Goal: Communication & Community: Answer question/provide support

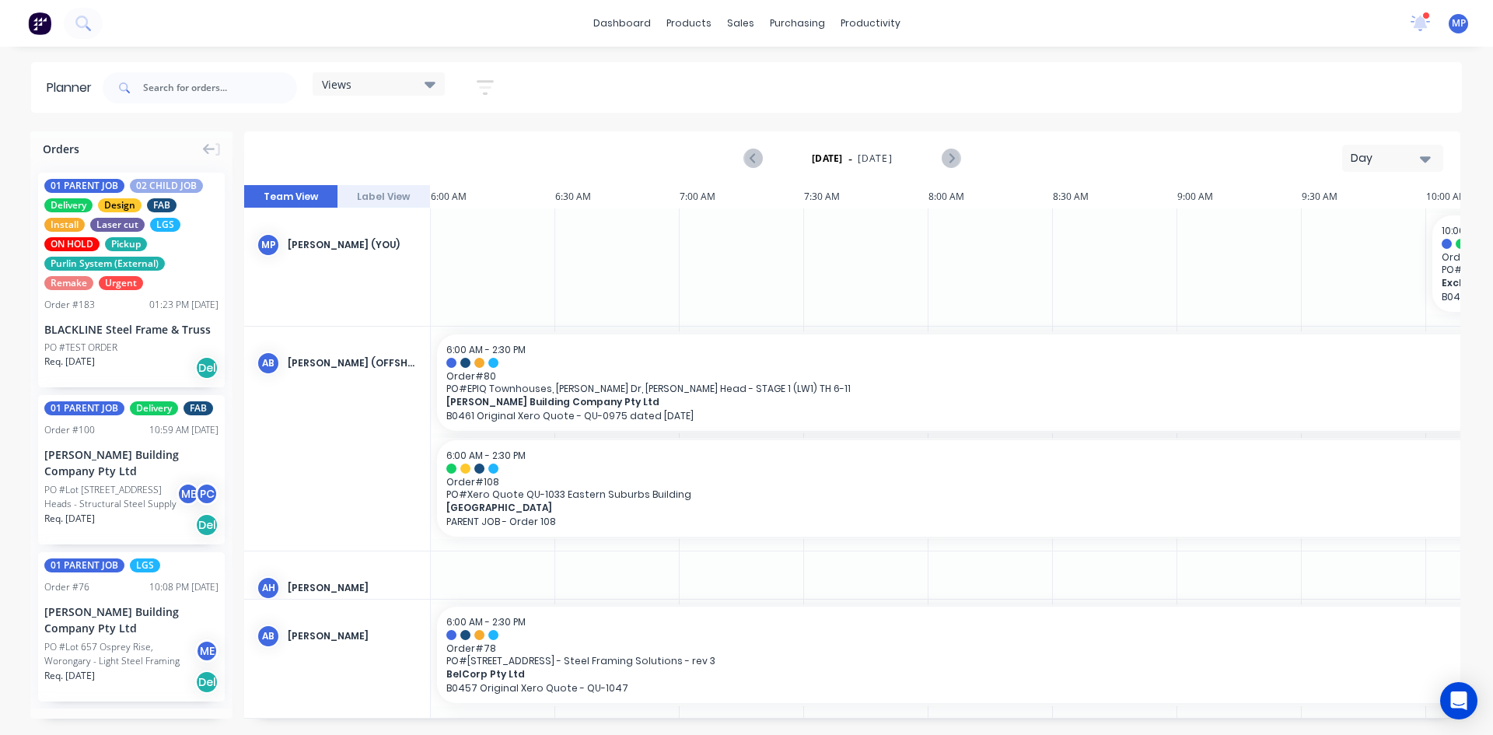
scroll to position [236, 0]
click at [95, 185] on span "01 PARENT JOB" at bounding box center [84, 186] width 80 height 14
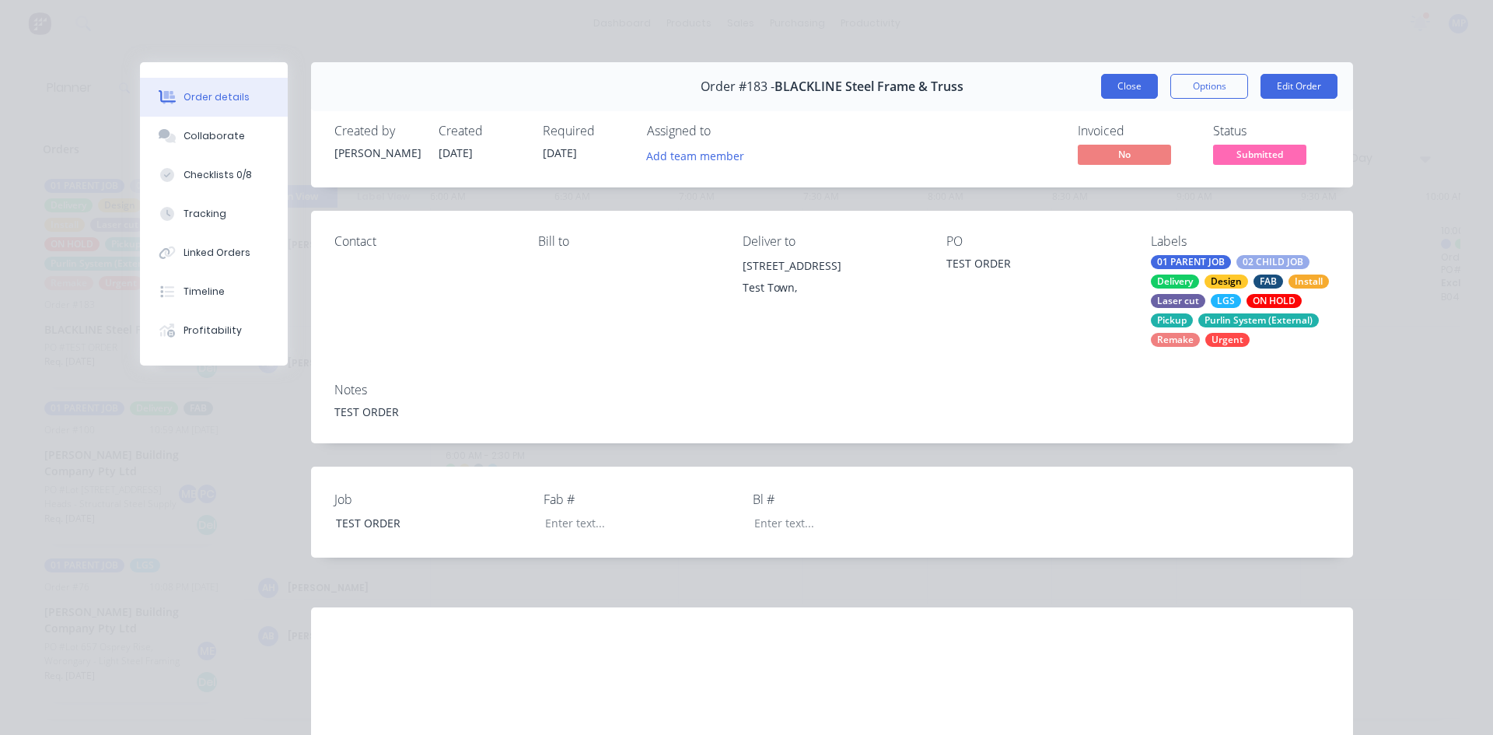
click at [1117, 85] on button "Close" at bounding box center [1129, 86] width 57 height 25
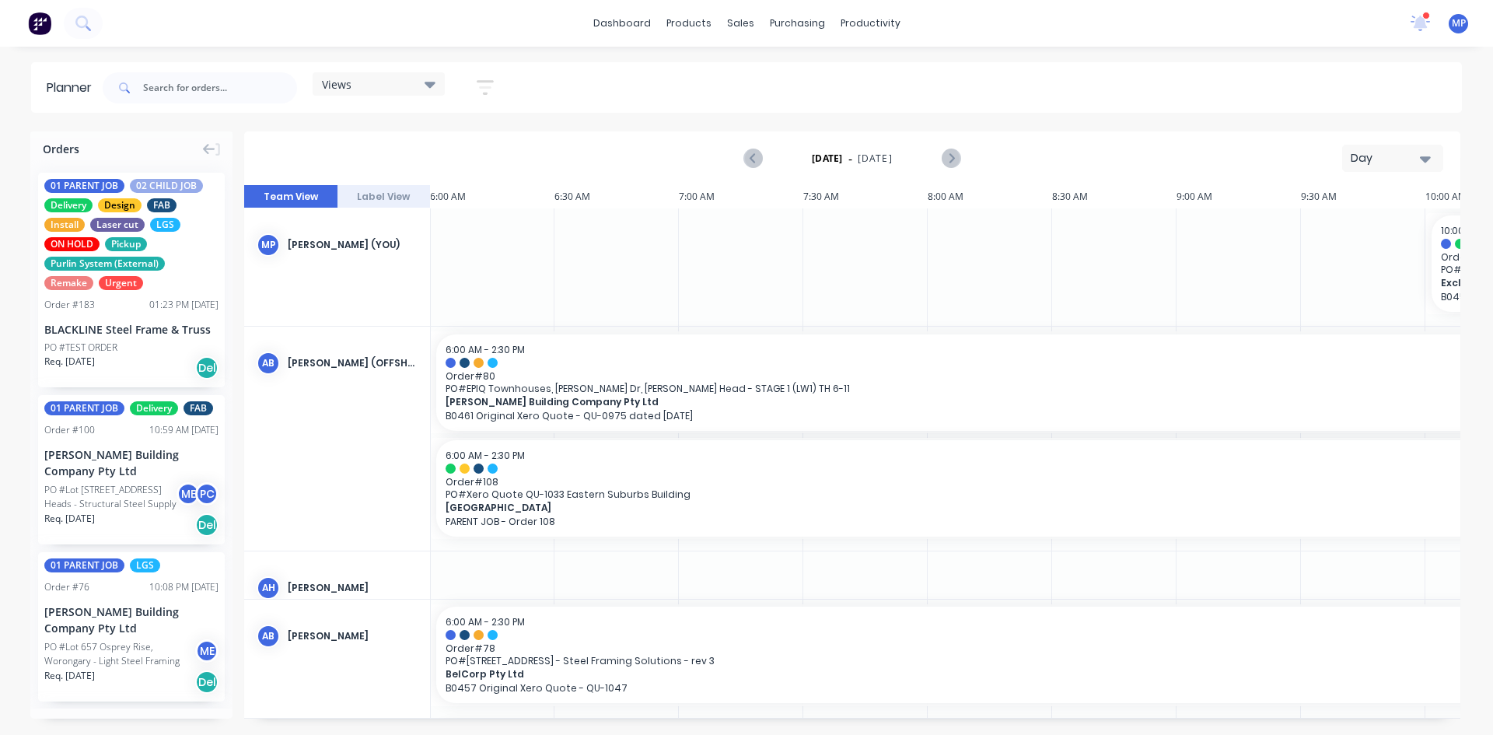
click at [431, 86] on icon at bounding box center [430, 85] width 11 height 6
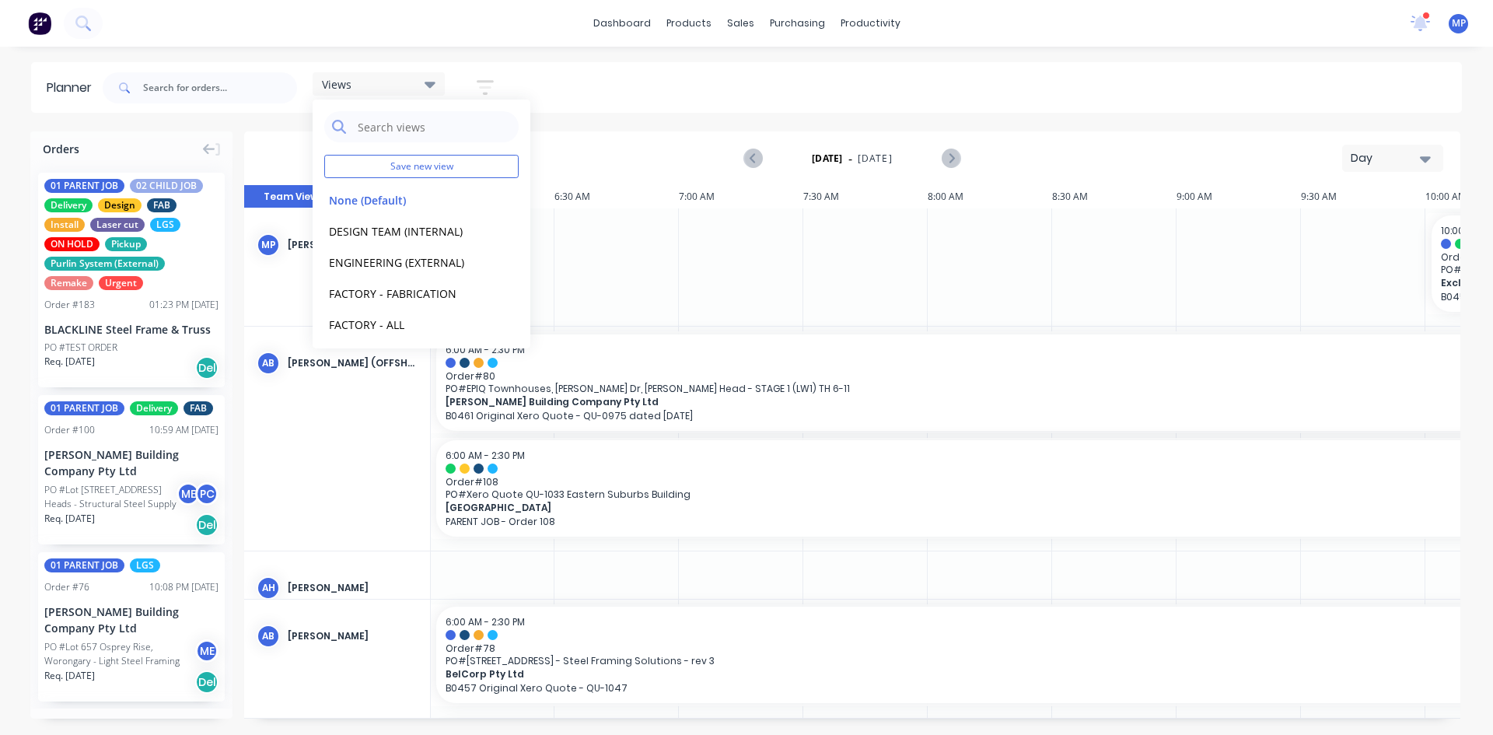
click at [489, 87] on icon "button" at bounding box center [485, 87] width 12 height 2
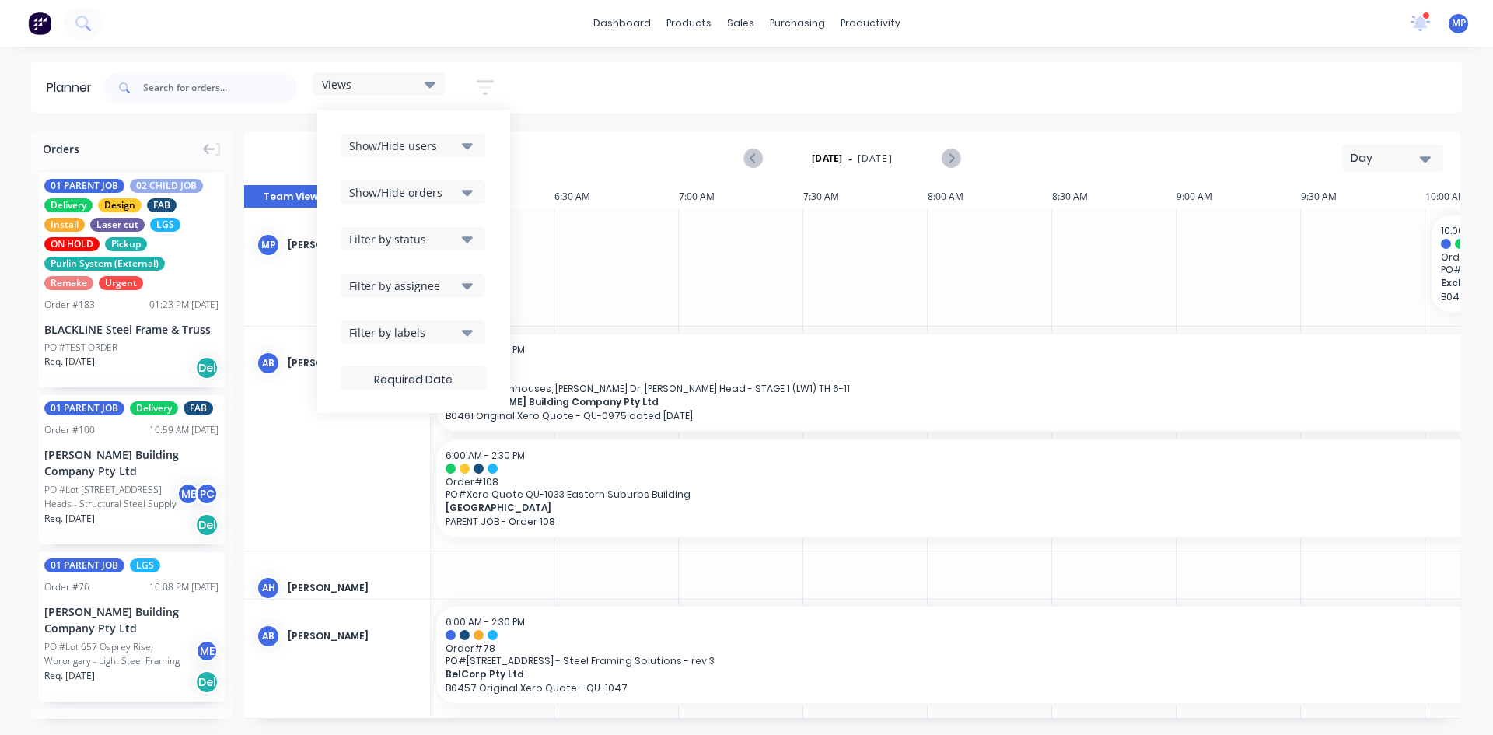
click at [473, 145] on icon "button" at bounding box center [467, 146] width 11 height 6
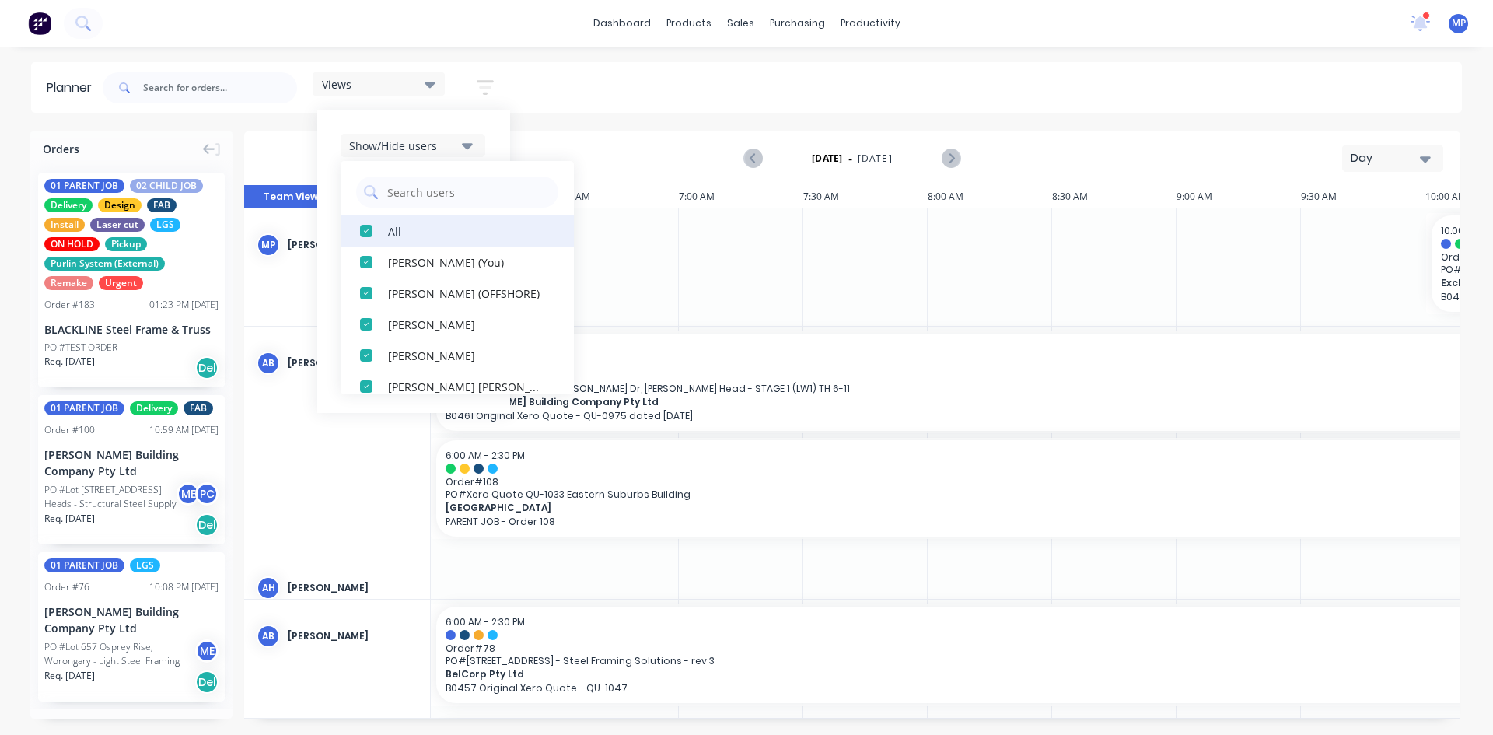
click at [392, 232] on div "All" at bounding box center [466, 230] width 156 height 16
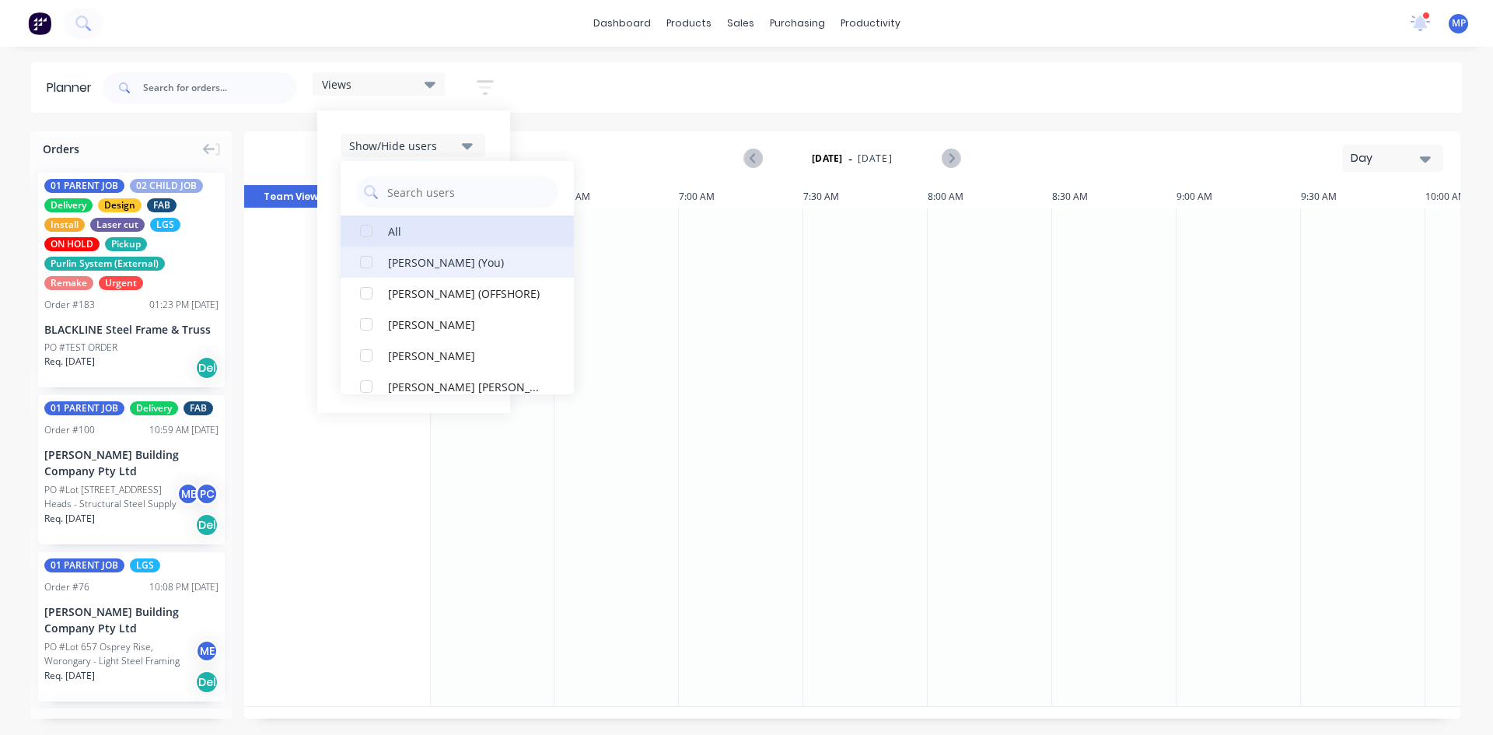
click at [365, 264] on div "button" at bounding box center [366, 261] width 31 height 31
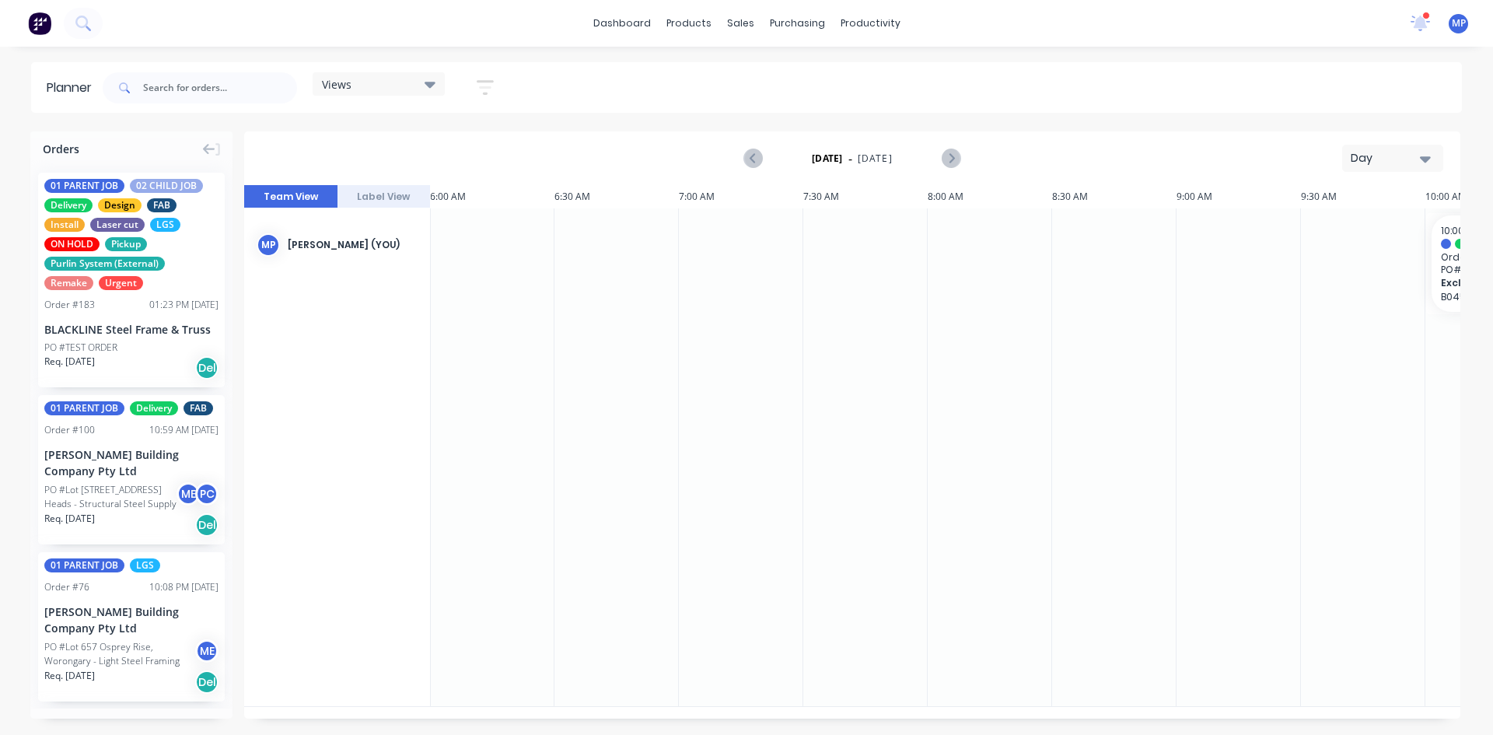
click at [1423, 159] on icon "button" at bounding box center [1425, 159] width 11 height 6
click at [1347, 229] on div "Week" at bounding box center [1365, 230] width 154 height 31
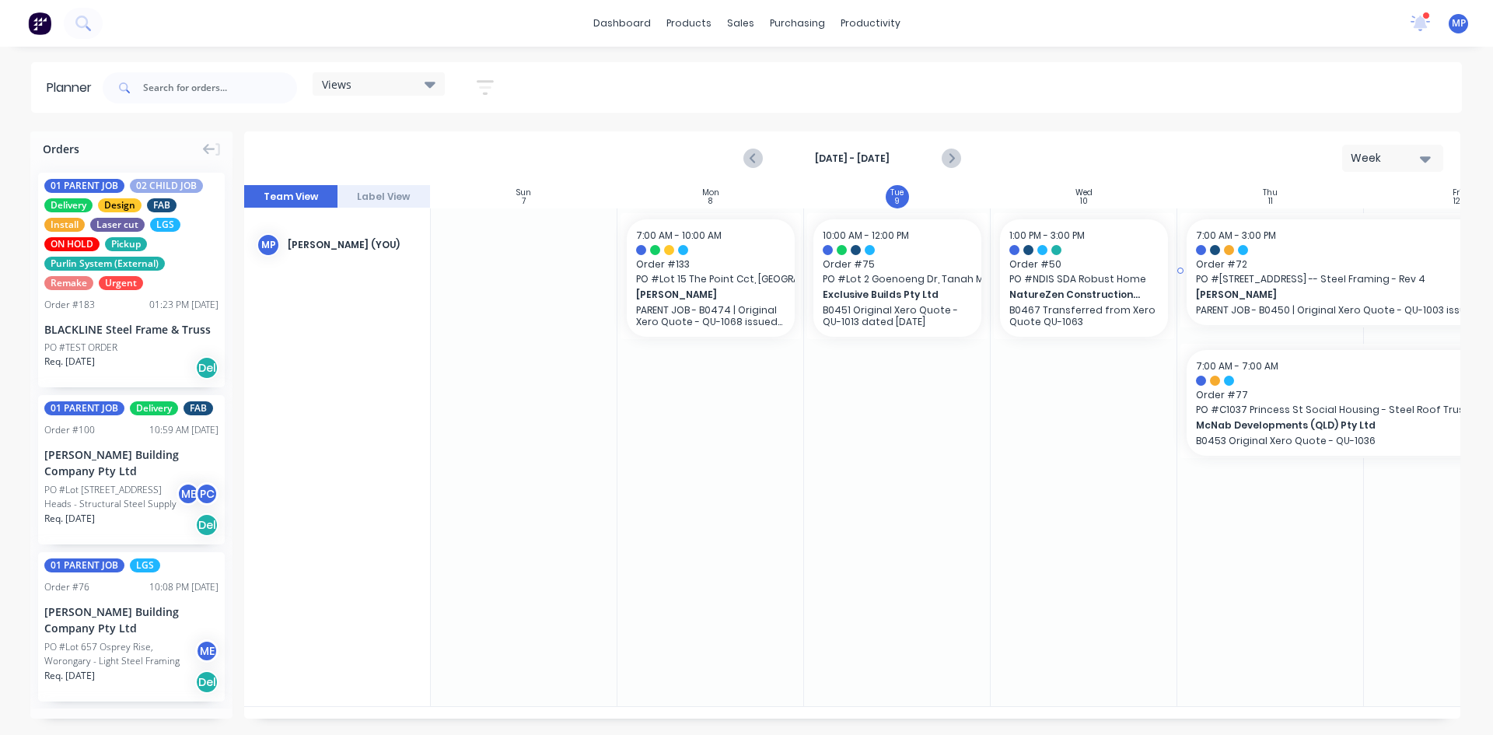
scroll to position [0, 1]
drag, startPoint x: 882, startPoint y: 301, endPoint x: 712, endPoint y: 410, distance: 202.1
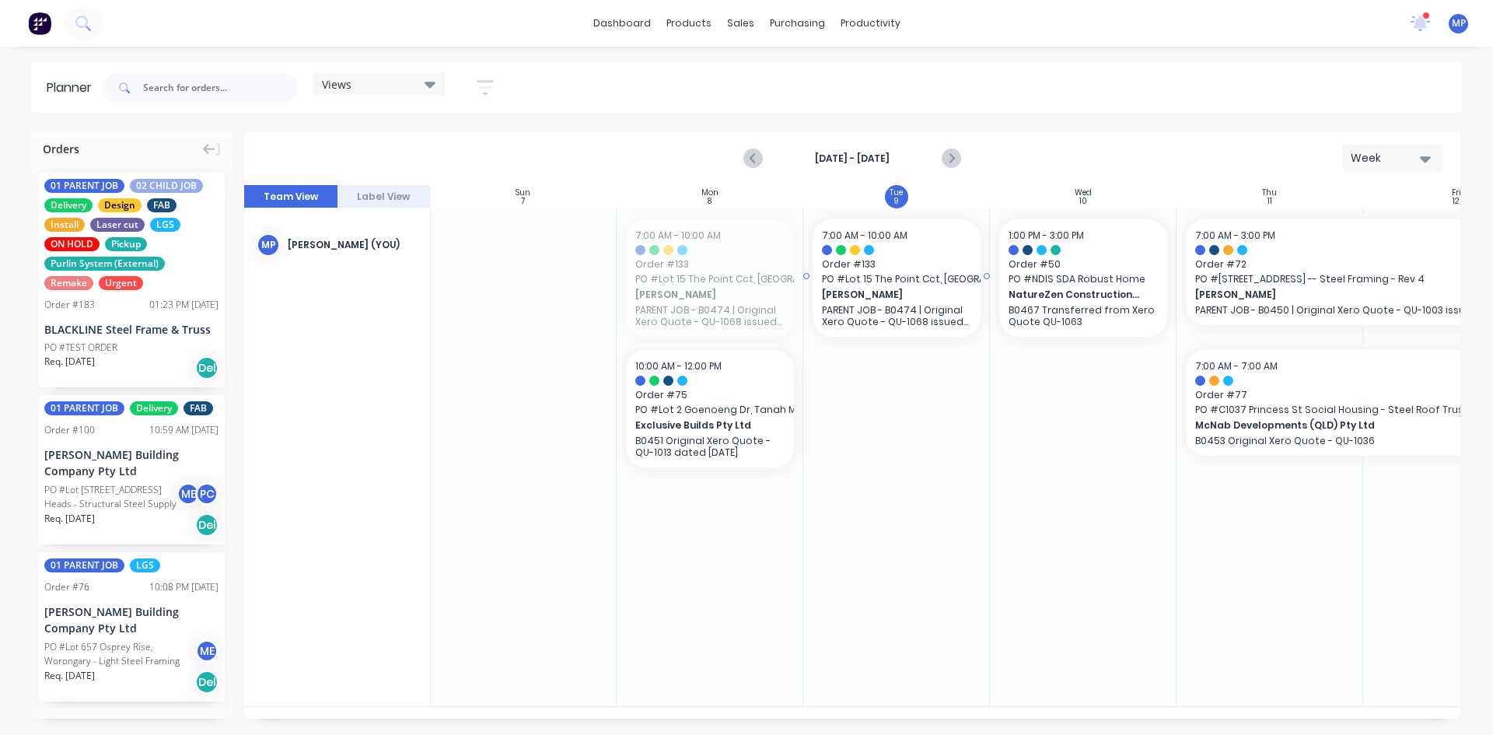
drag, startPoint x: 675, startPoint y: 295, endPoint x: 884, endPoint y: 274, distance: 210.1
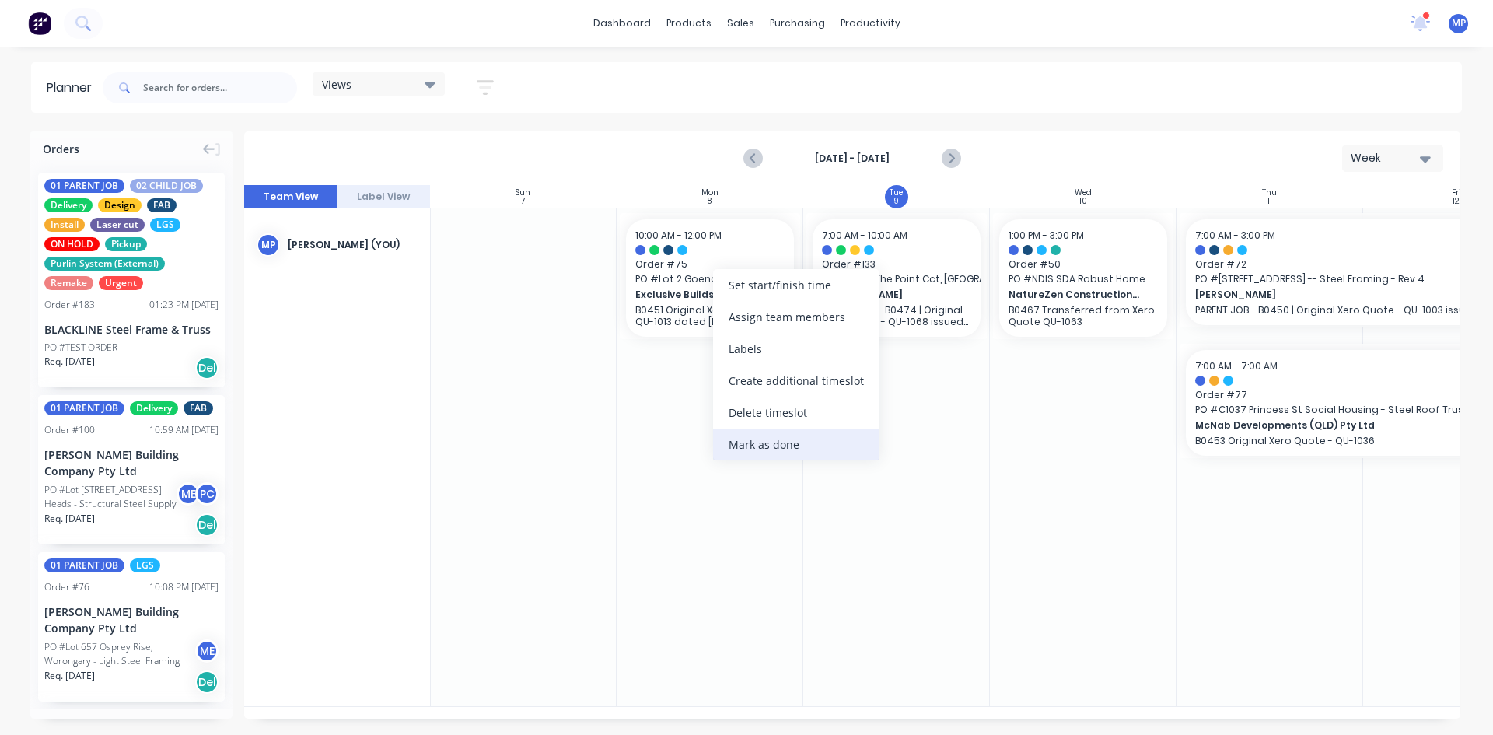
click at [768, 444] on div "Mark as done" at bounding box center [796, 444] width 166 height 32
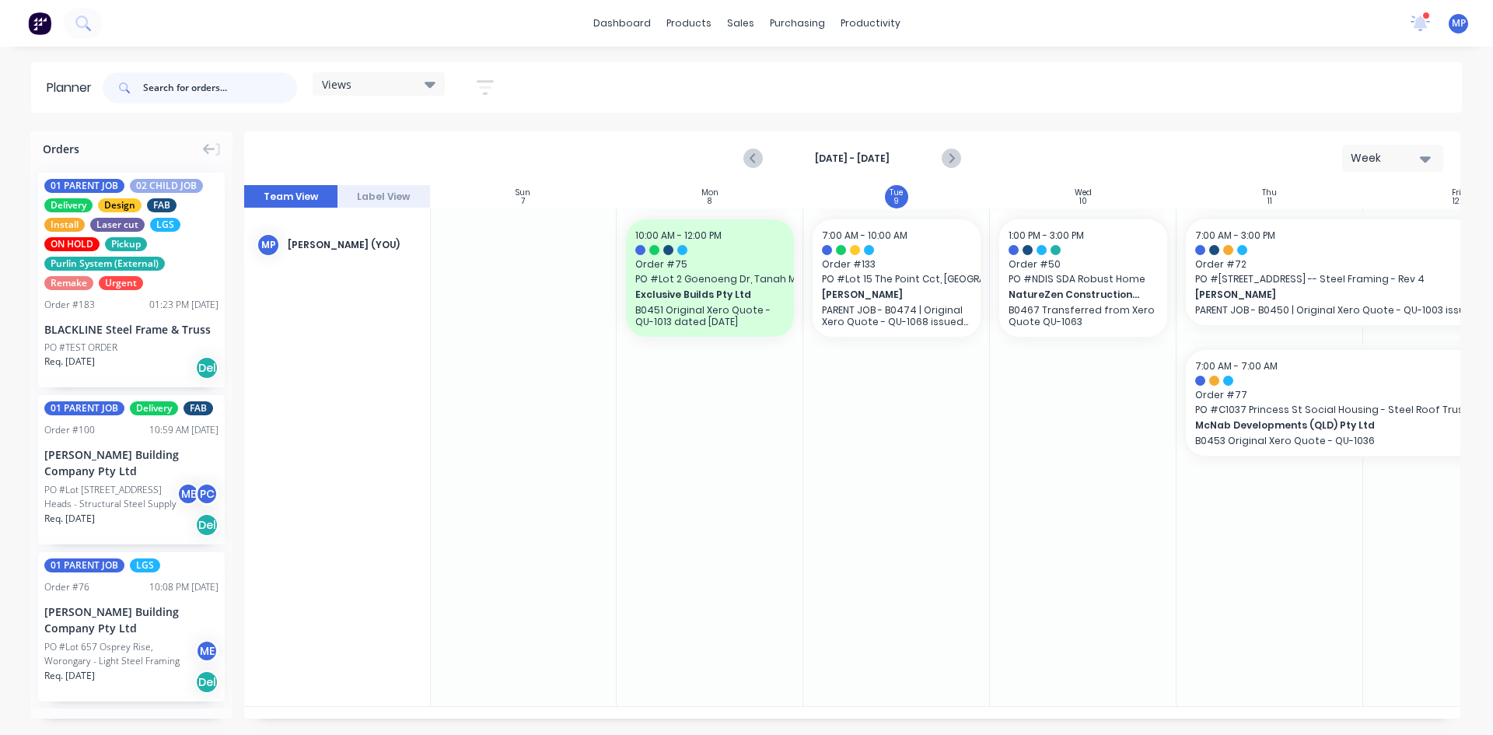
click at [230, 85] on input "text" at bounding box center [220, 87] width 154 height 31
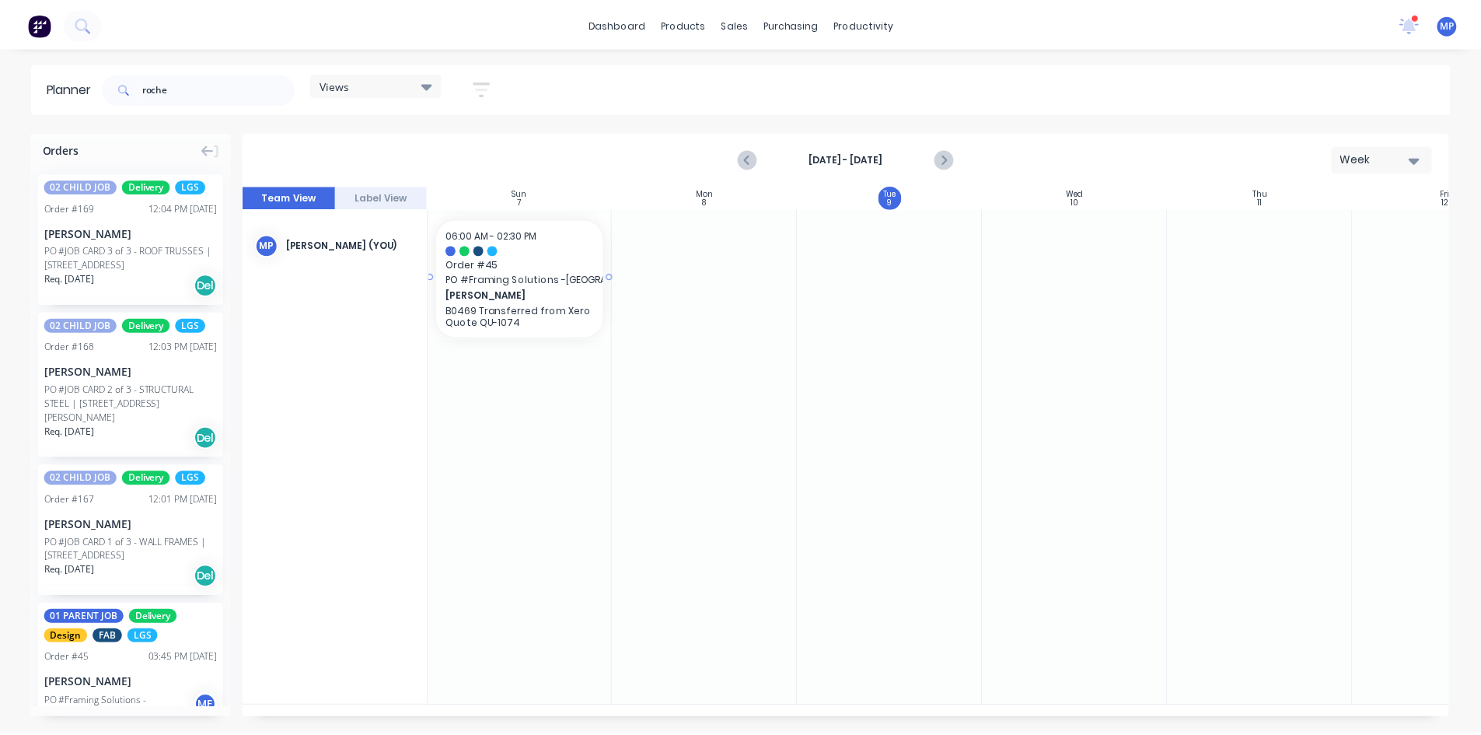
scroll to position [0, 0]
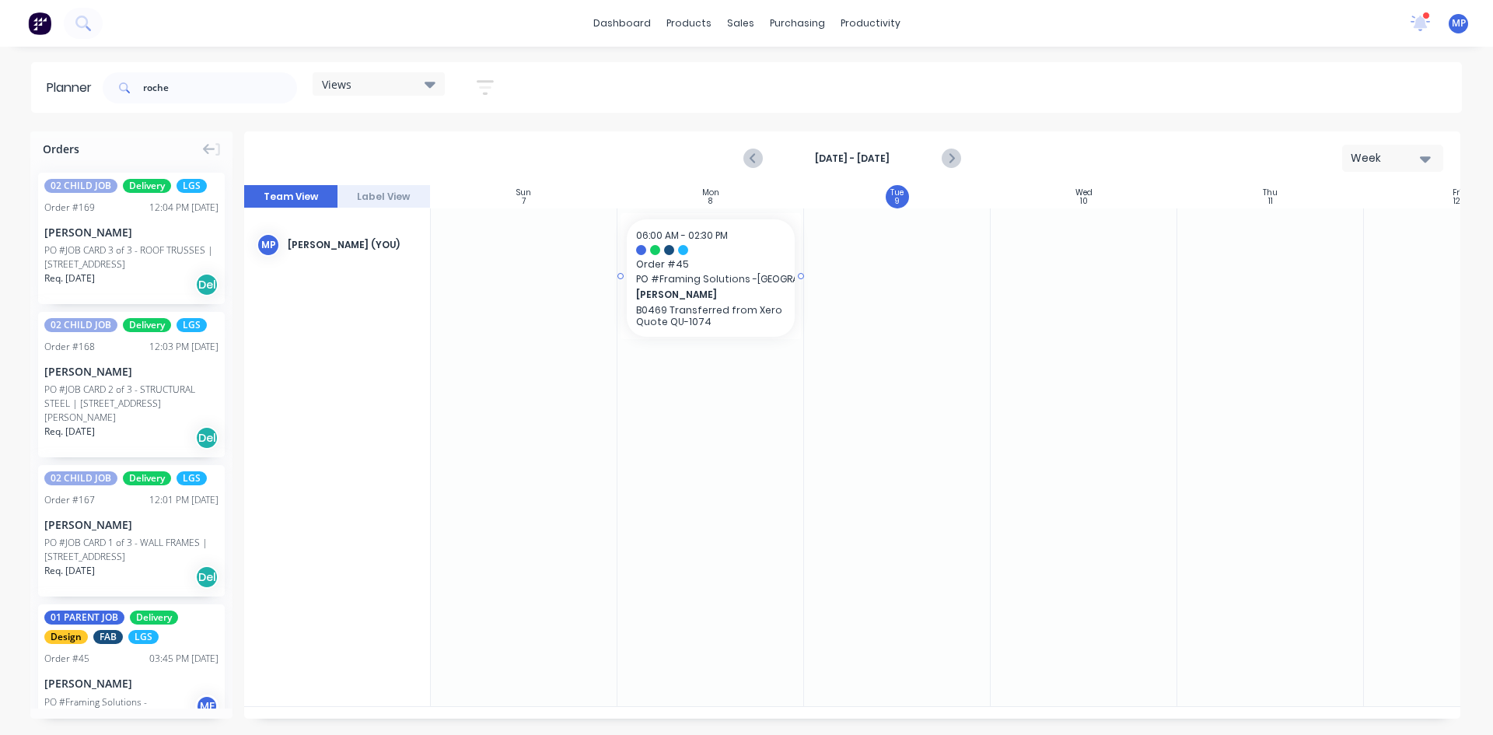
drag, startPoint x: 82, startPoint y: 685, endPoint x: 662, endPoint y: 383, distance: 654.1
click at [744, 284] on div "Set start/finish time" at bounding box center [794, 280] width 166 height 32
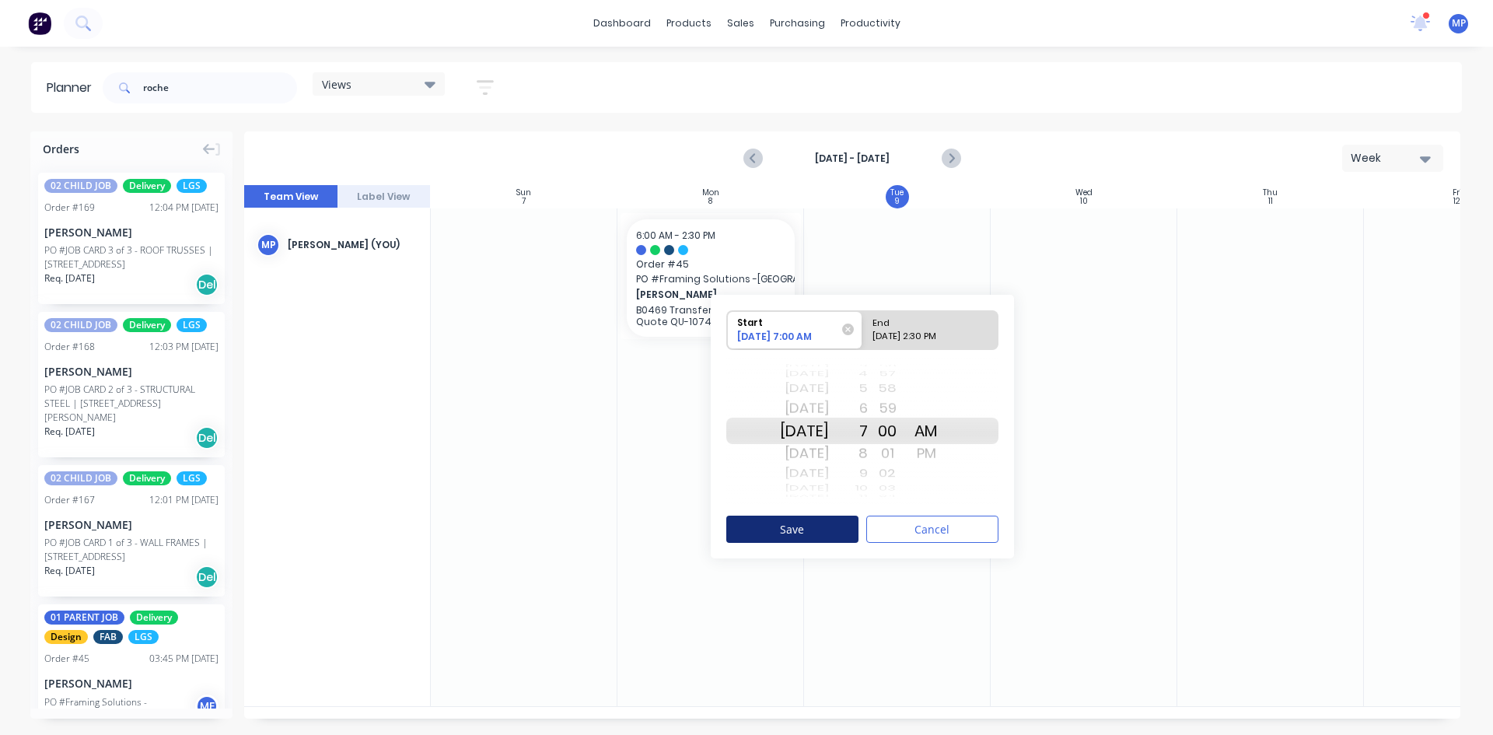
click at [826, 532] on button "Save" at bounding box center [792, 528] width 132 height 27
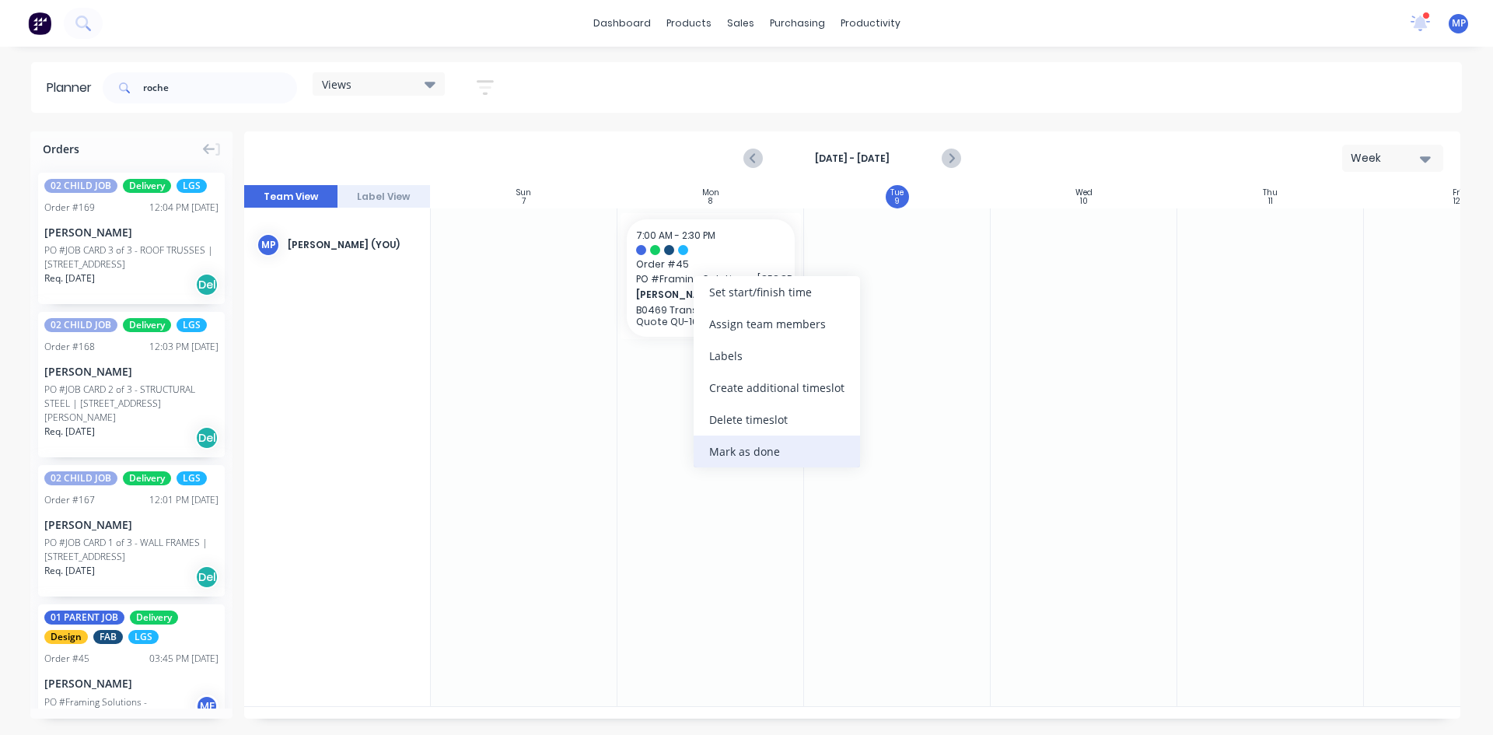
click at [764, 451] on div "Mark as done" at bounding box center [777, 451] width 166 height 32
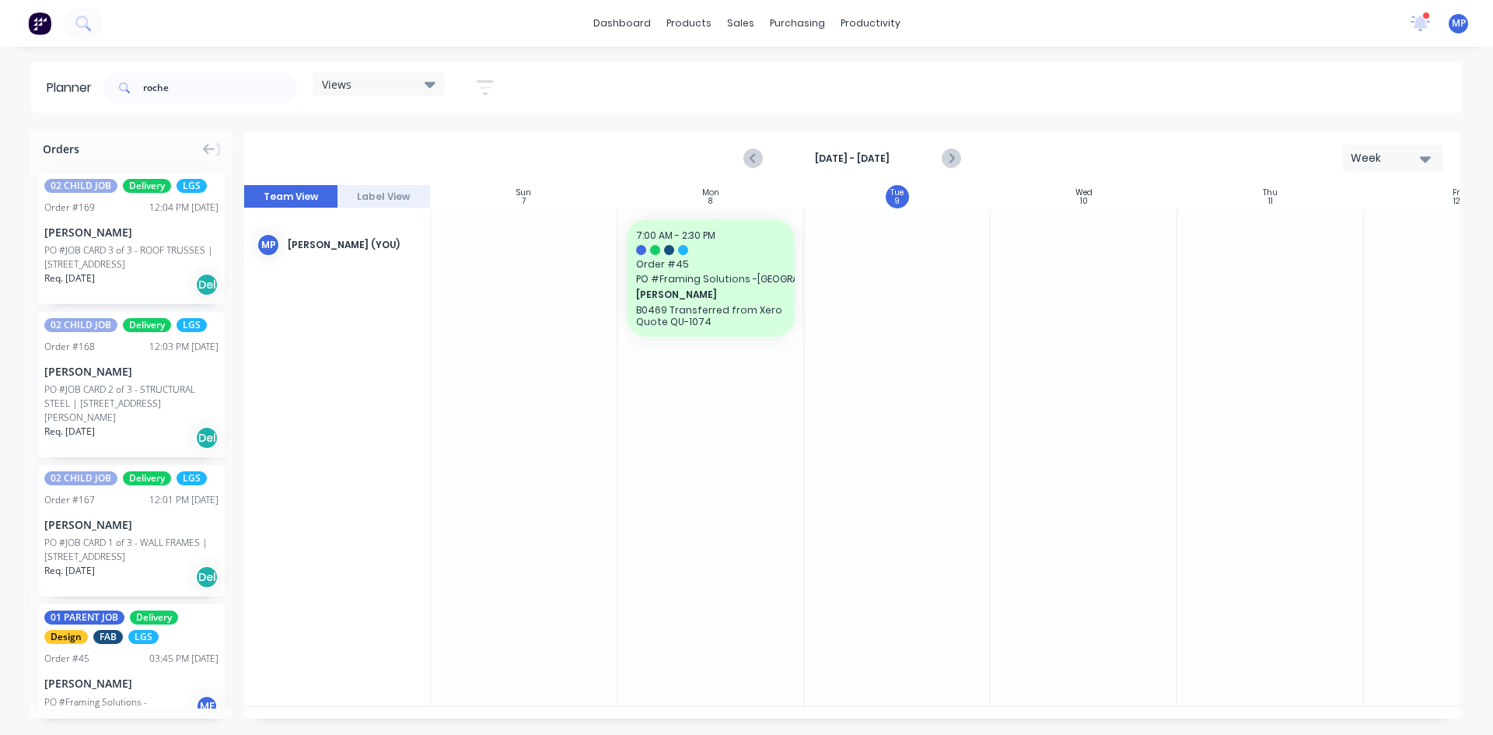
click at [1318, 371] on div at bounding box center [1270, 457] width 187 height 498
click at [203, 94] on input "roche" at bounding box center [220, 87] width 154 height 31
type input "r"
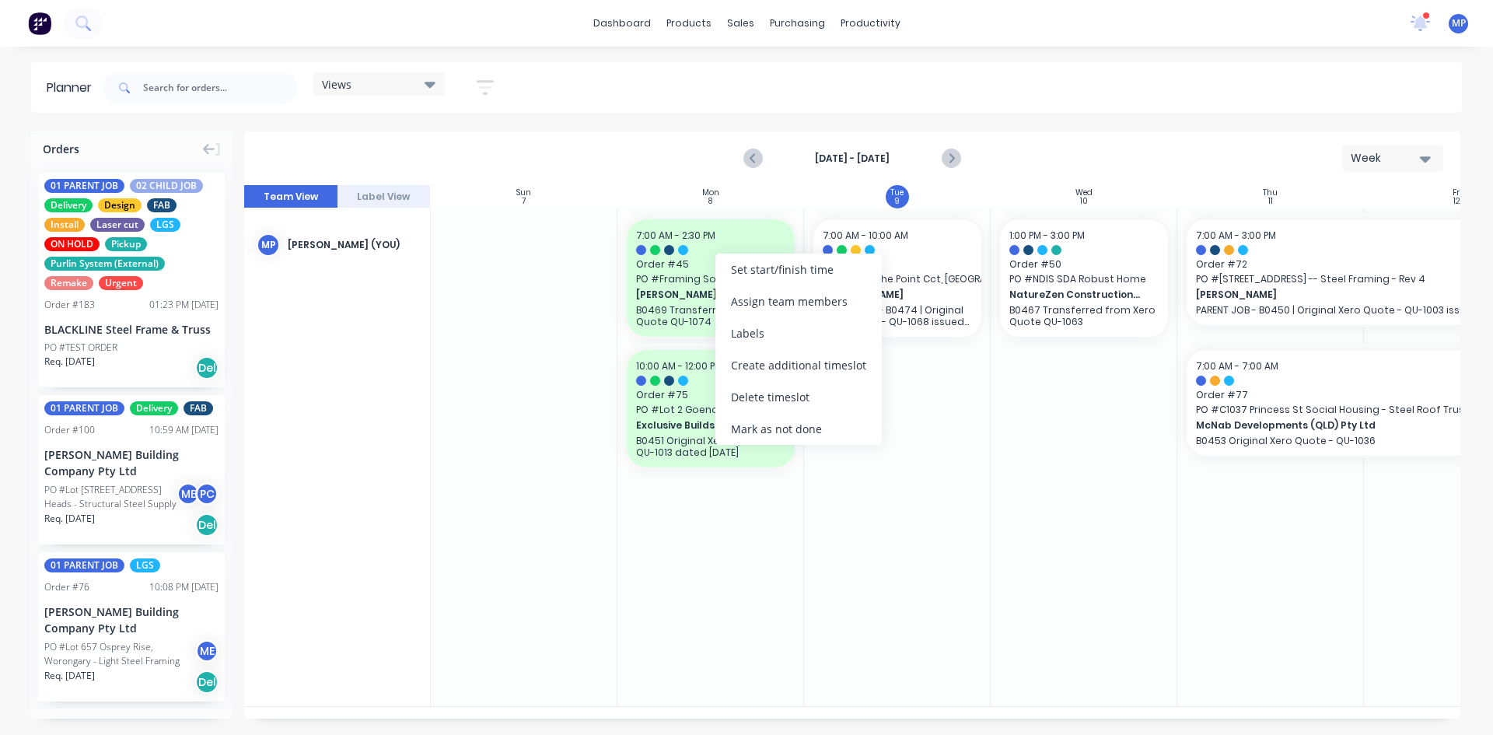
click at [1083, 469] on div at bounding box center [1084, 457] width 187 height 498
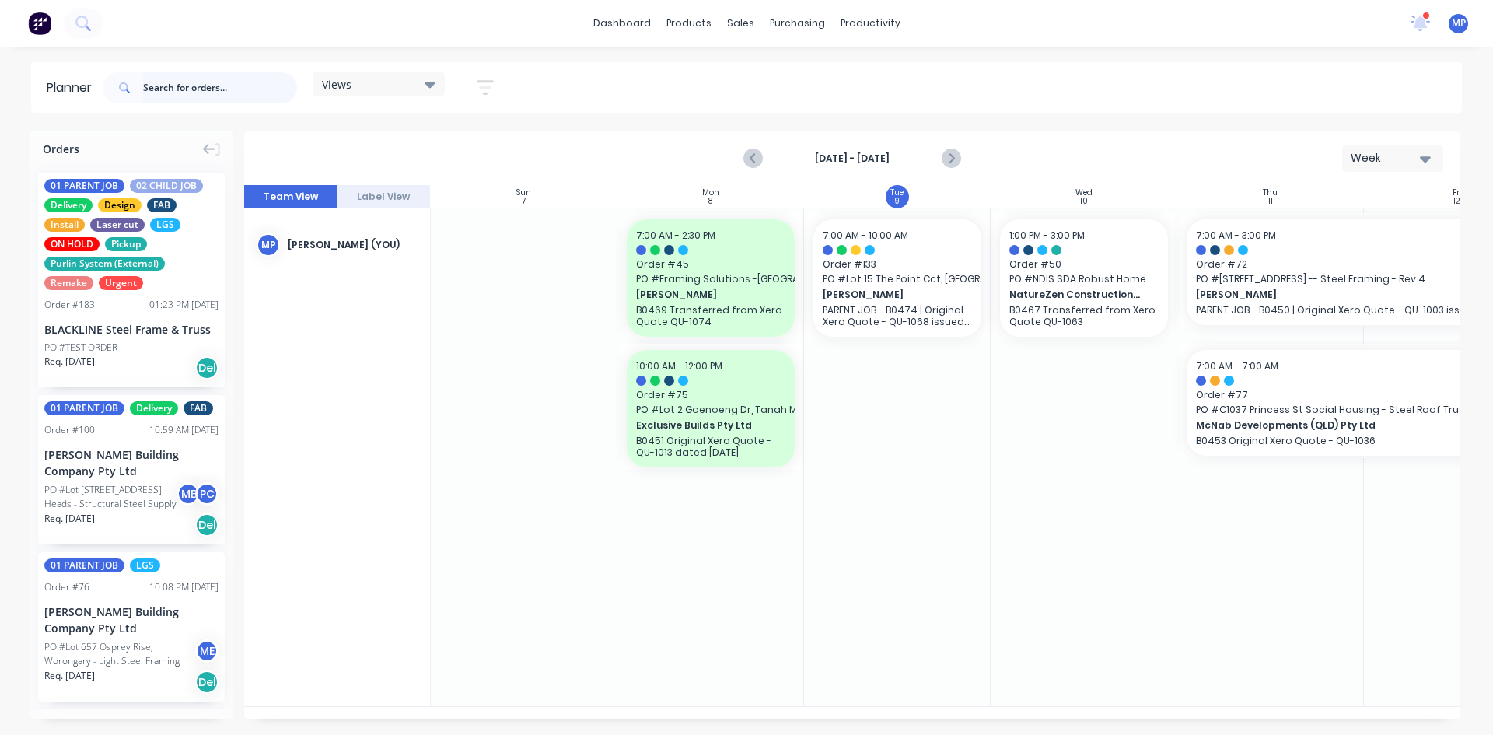
click at [187, 87] on input "text" at bounding box center [220, 87] width 154 height 31
click at [1171, 89] on div "Views Save new view None (Default) edit DESIGN TEAM (INTERNAL) edit ENGINEERING…" at bounding box center [781, 88] width 1362 height 47
click at [1170, 95] on div "Views Save new view None (Default) edit DESIGN TEAM (INTERNAL) edit ENGINEERING…" at bounding box center [781, 88] width 1362 height 47
click at [1422, 23] on icon at bounding box center [1420, 22] width 15 height 14
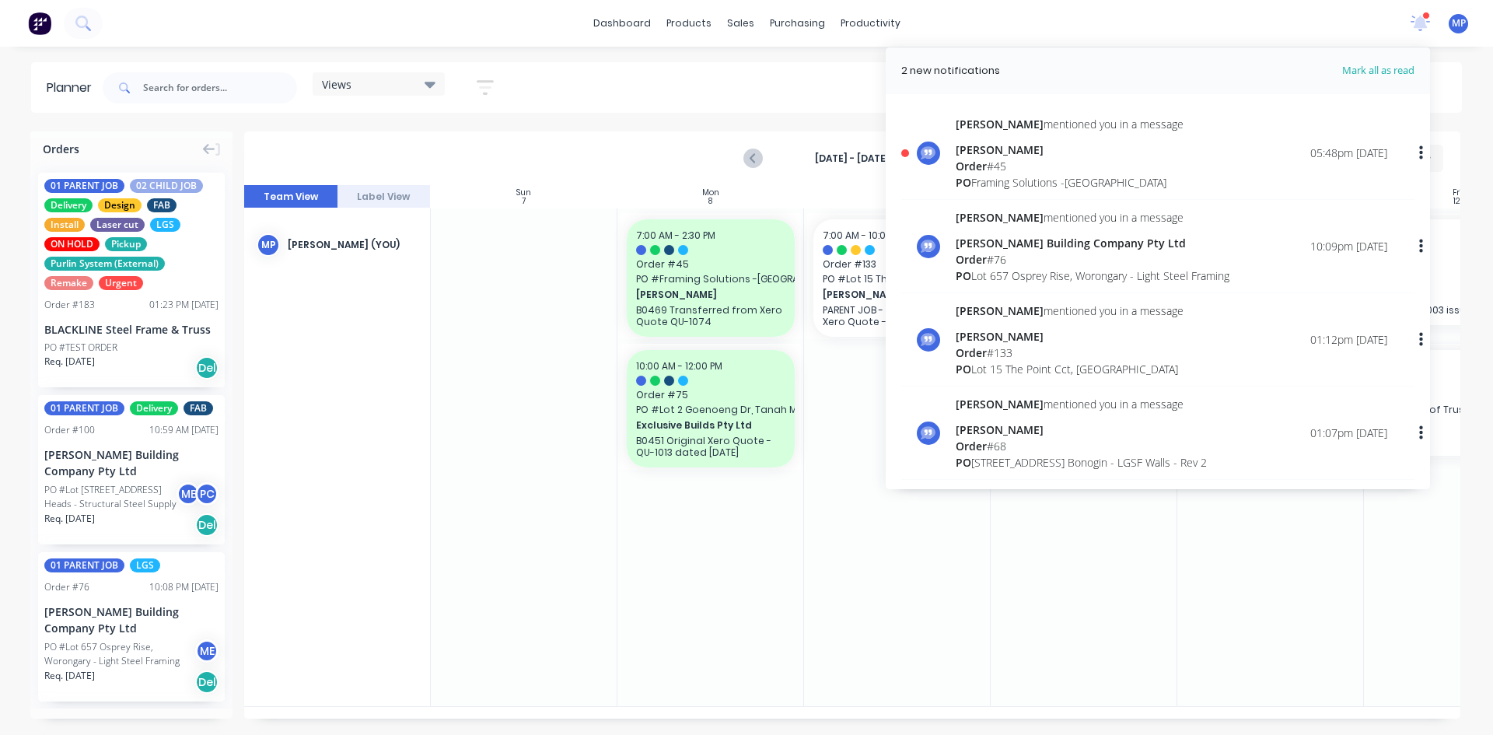
click at [1086, 175] on div "PO Framing Solutions -[GEOGRAPHIC_DATA]" at bounding box center [1070, 182] width 228 height 16
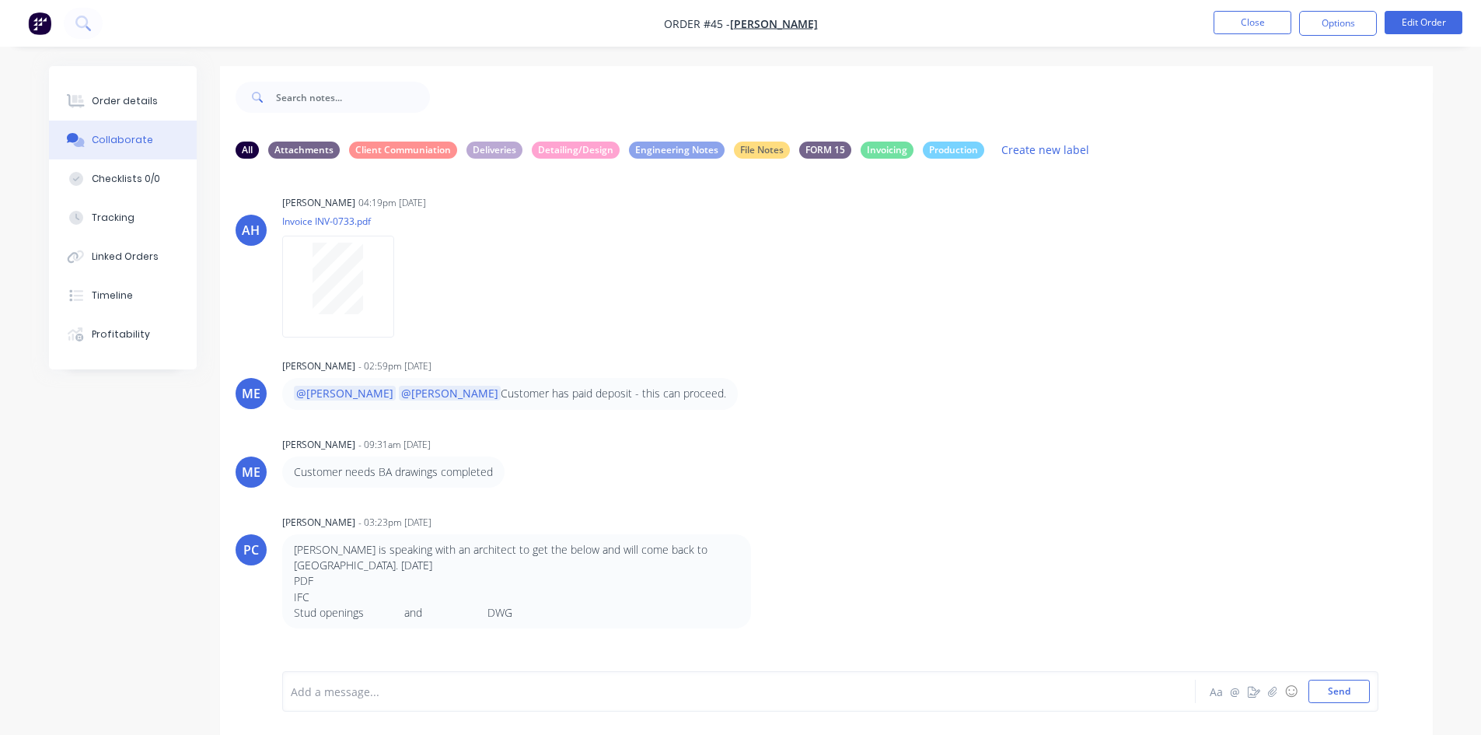
scroll to position [498, 0]
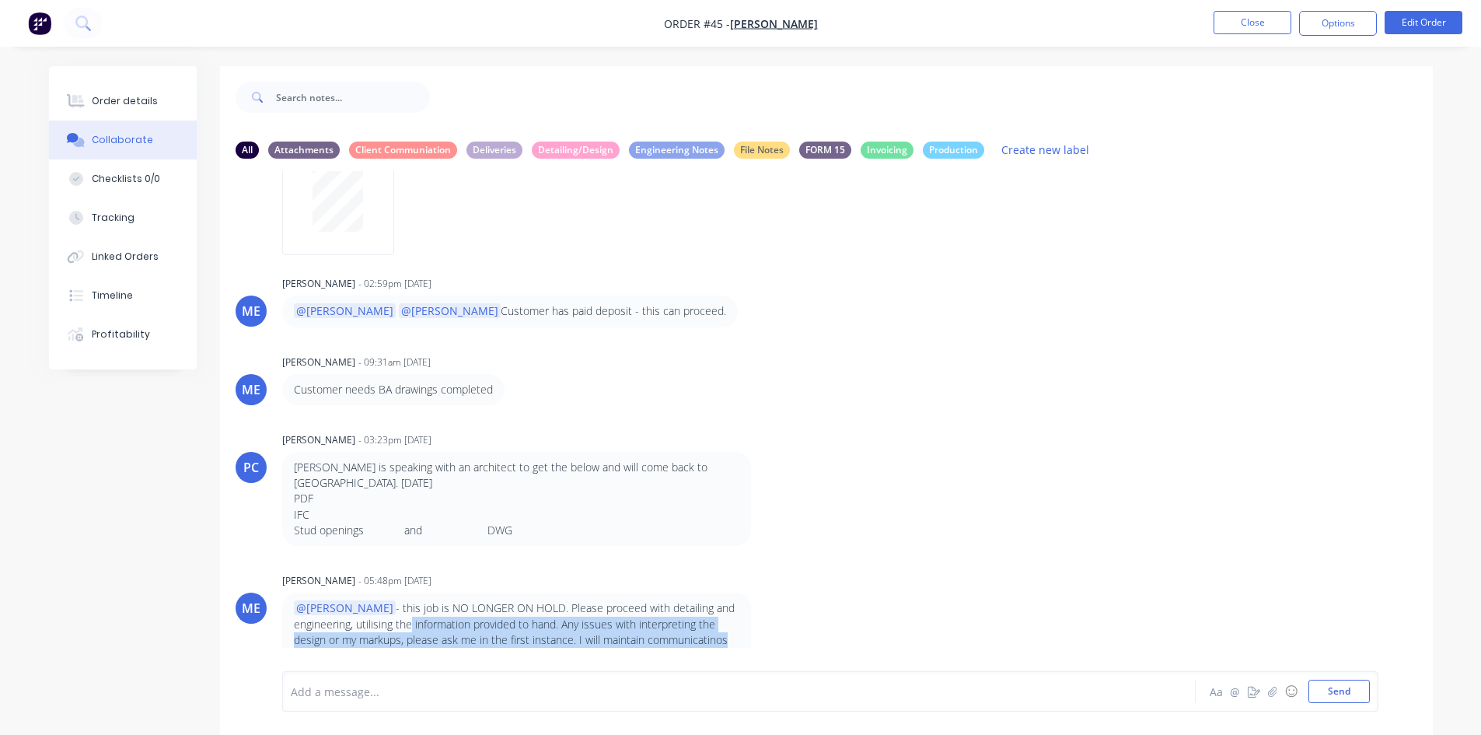
drag, startPoint x: 403, startPoint y: 625, endPoint x: 718, endPoint y: 637, distance: 315.9
type textarea "he information provided to hand. Any issues with interpreting the design or my …"
click at [718, 637] on p "@[PERSON_NAME] - this job is NO LONGER ON HOLD. Please proceed with detailing a…" at bounding box center [517, 631] width 446 height 63
click at [655, 640] on p "@[PERSON_NAME] - this job is NO LONGER ON HOLD. Please proceed with detailing a…" at bounding box center [517, 631] width 446 height 63
drag, startPoint x: 732, startPoint y: 641, endPoint x: 289, endPoint y: 602, distance: 444.9
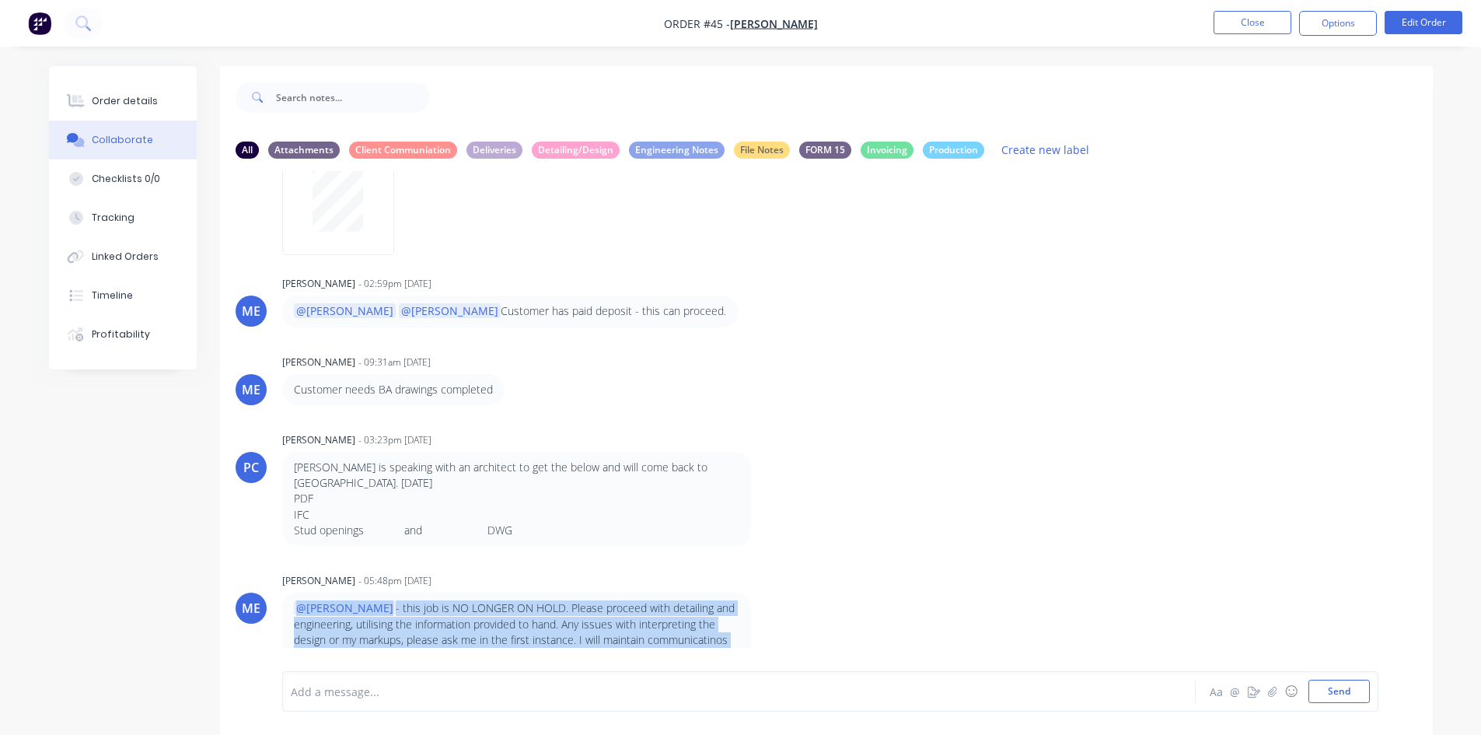
click at [289, 602] on div "@[PERSON_NAME] - this job is NO LONGER ON HOLD. Please proceed with detailing a…" at bounding box center [516, 631] width 469 height 79
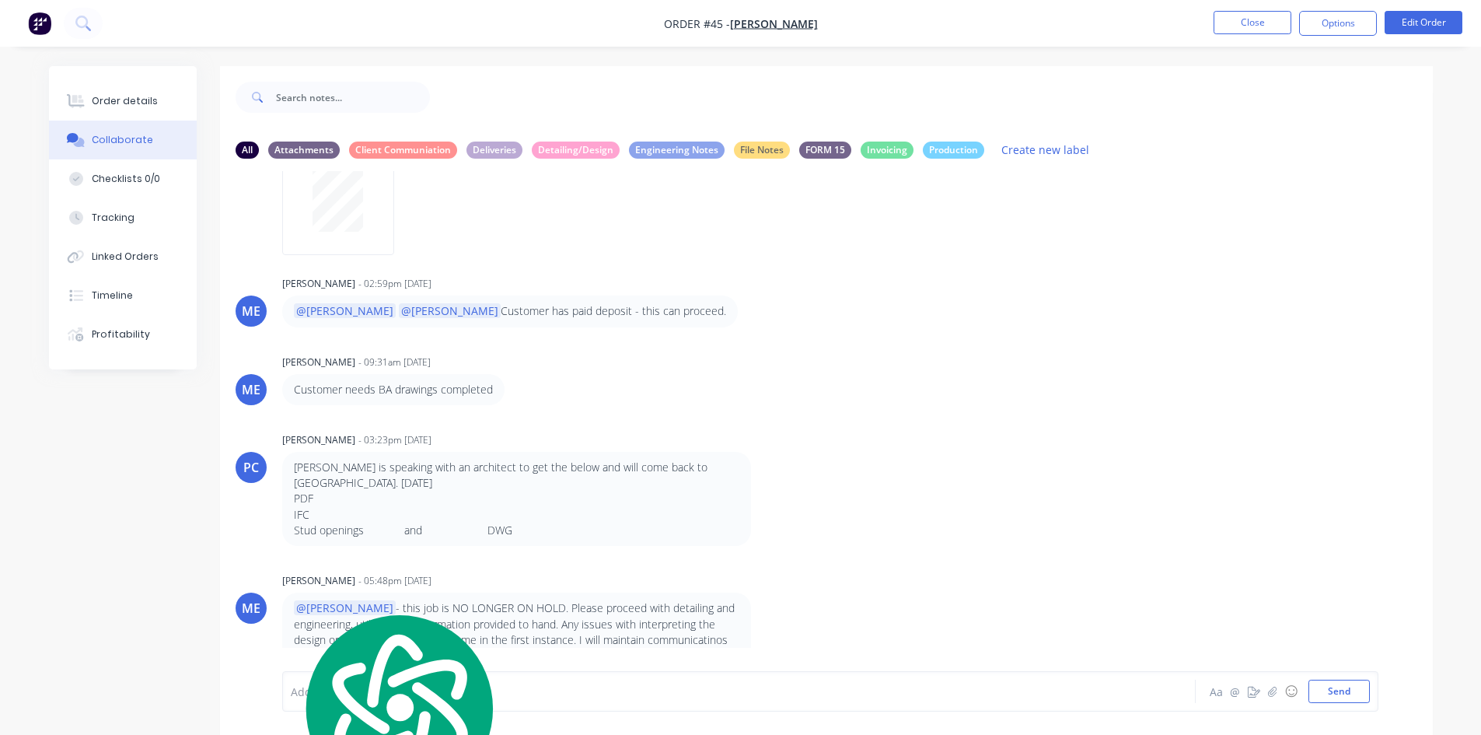
click at [1073, 466] on div "PC [PERSON_NAME] - 03:23pm [DATE] [PERSON_NAME] is speaking with an architect t…" at bounding box center [826, 486] width 1213 height 117
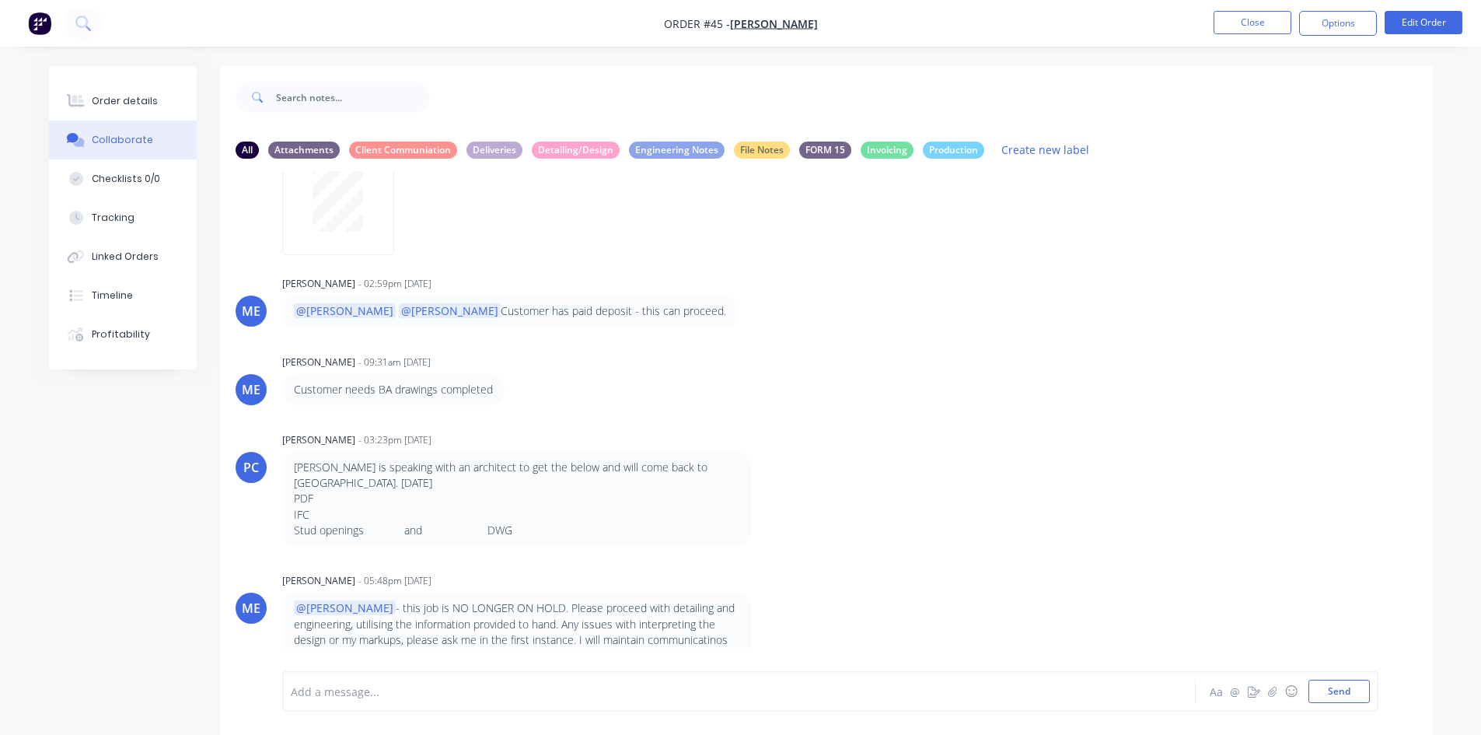
click at [1165, 314] on div "ME [PERSON_NAME] - 02:59pm [DATE] @[PERSON_NAME] @[PERSON_NAME] has paid deposi…" at bounding box center [826, 299] width 1213 height 54
click at [574, 700] on div "Add a message..." at bounding box center [695, 691] width 809 height 23
click at [1353, 691] on button "Send" at bounding box center [1339, 691] width 61 height 23
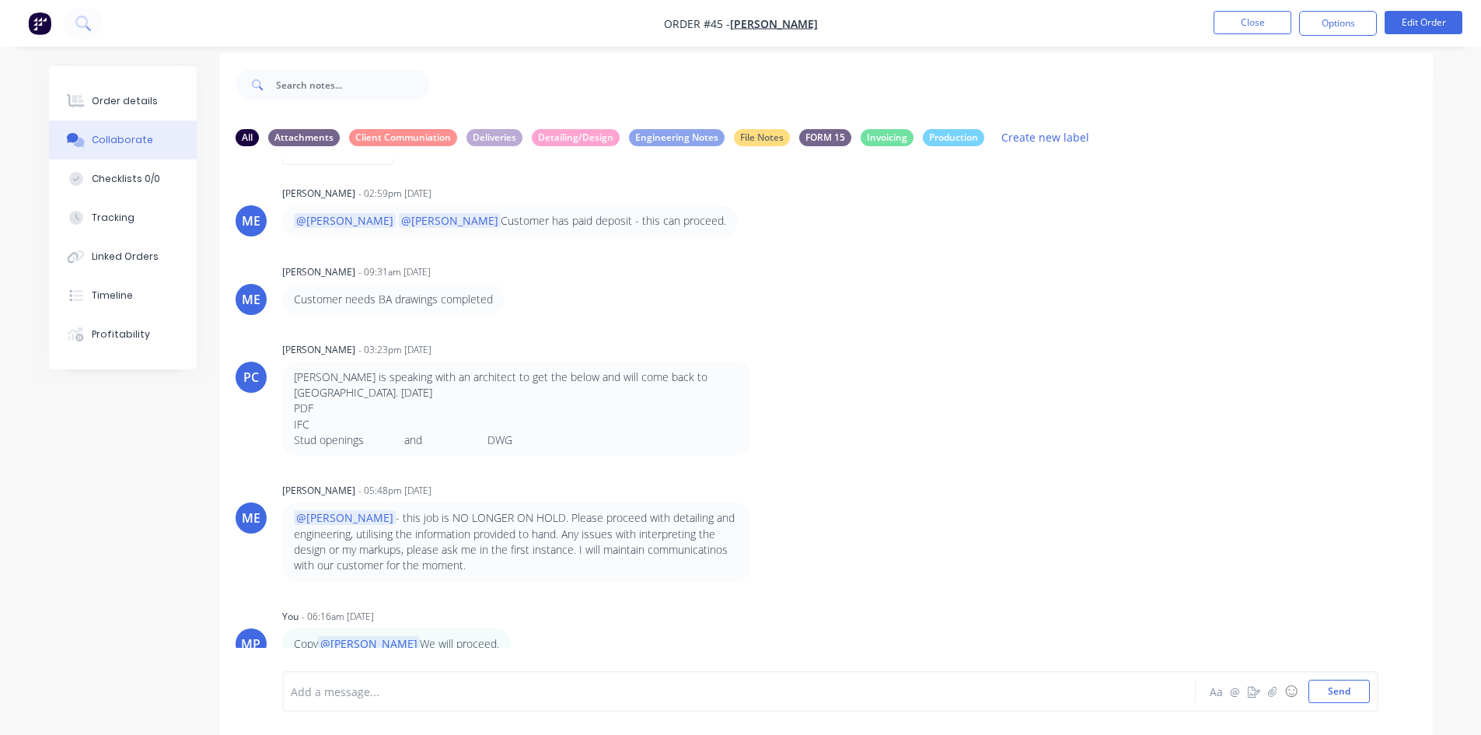
scroll to position [23, 0]
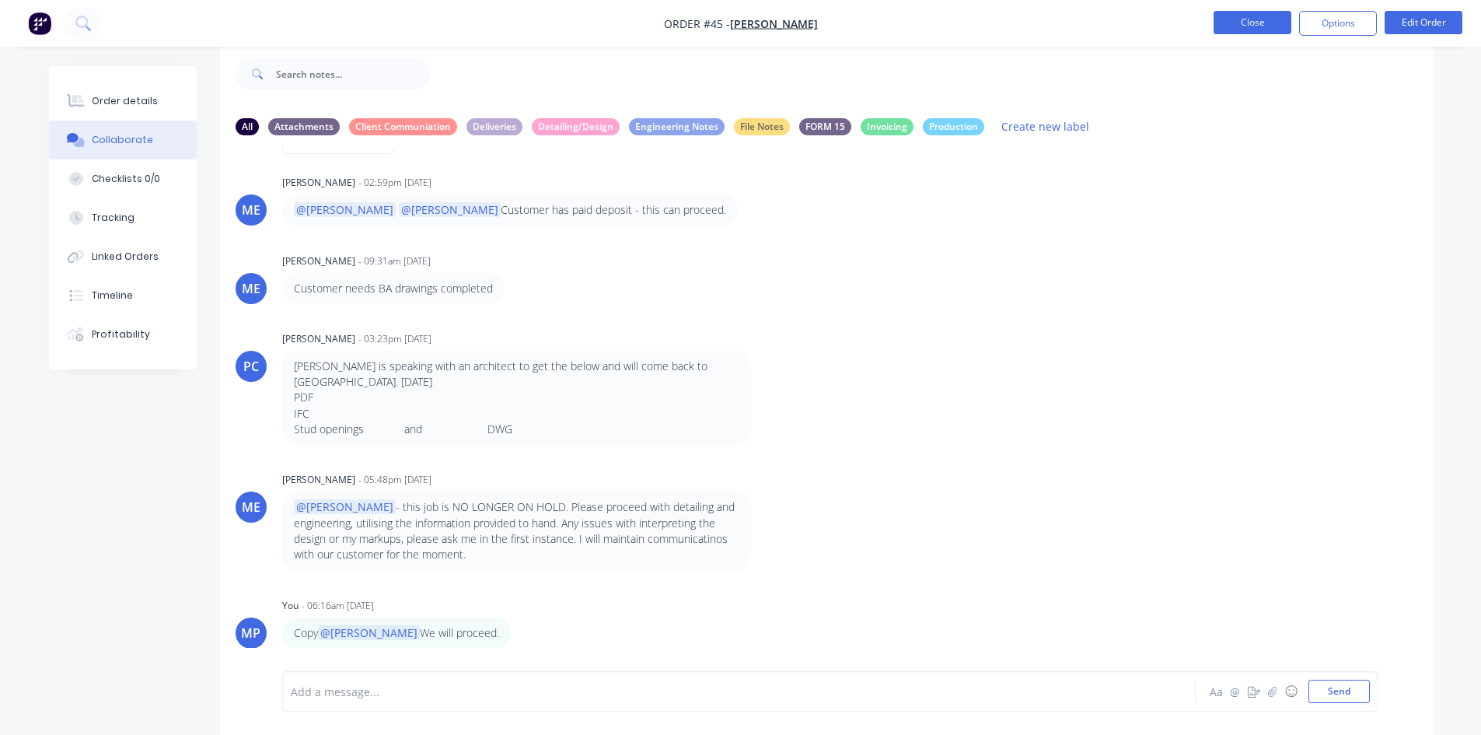
click at [1256, 21] on button "Close" at bounding box center [1253, 22] width 78 height 23
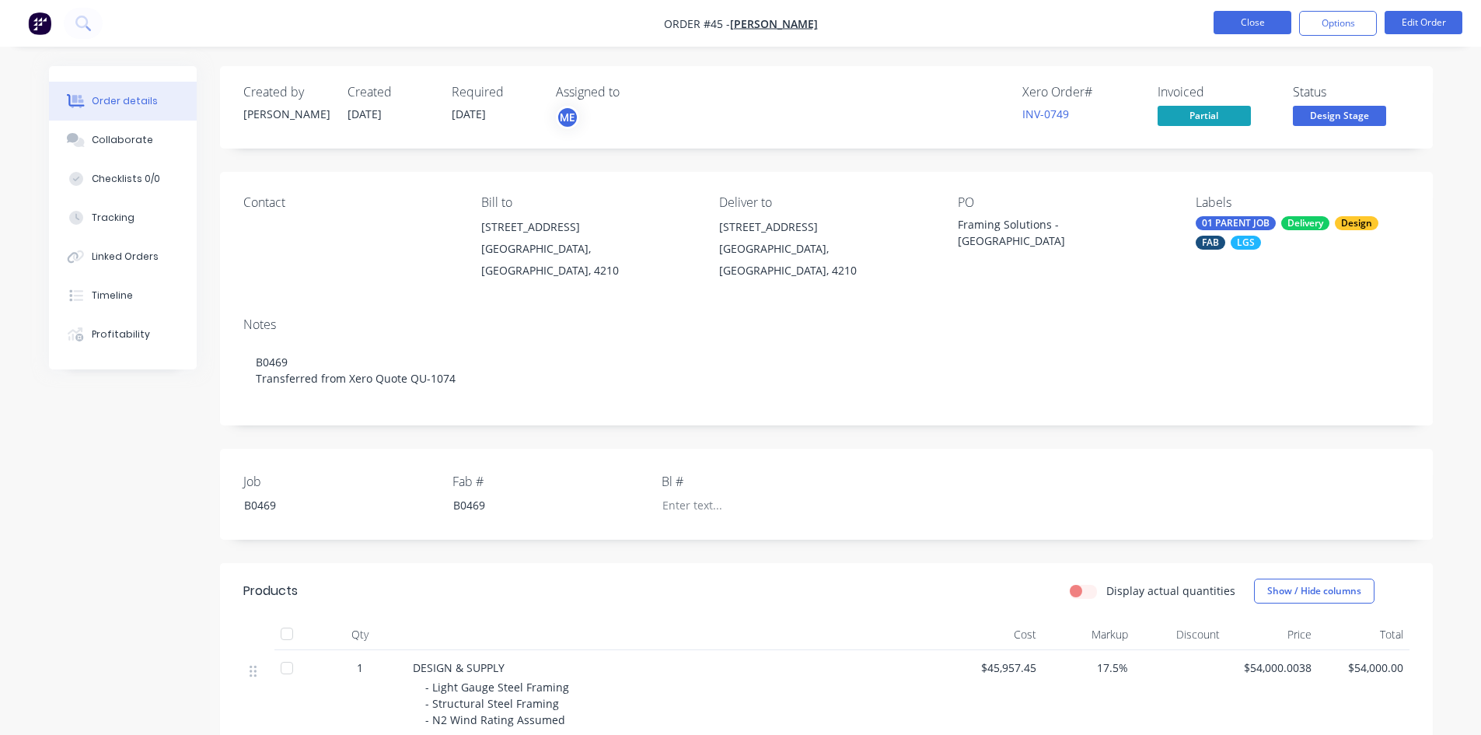
click at [1270, 26] on button "Close" at bounding box center [1253, 22] width 78 height 23
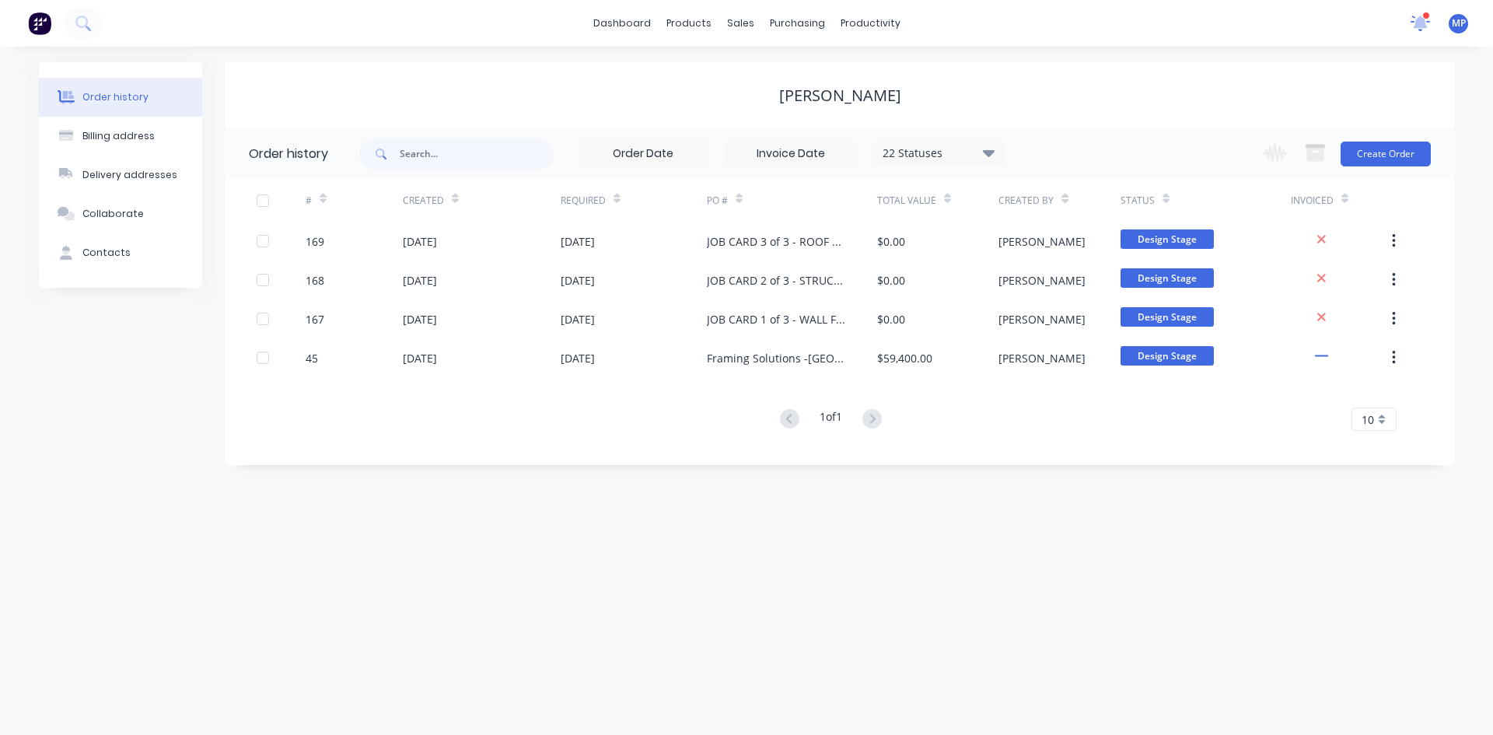
click at [1422, 22] on icon at bounding box center [1421, 22] width 14 height 12
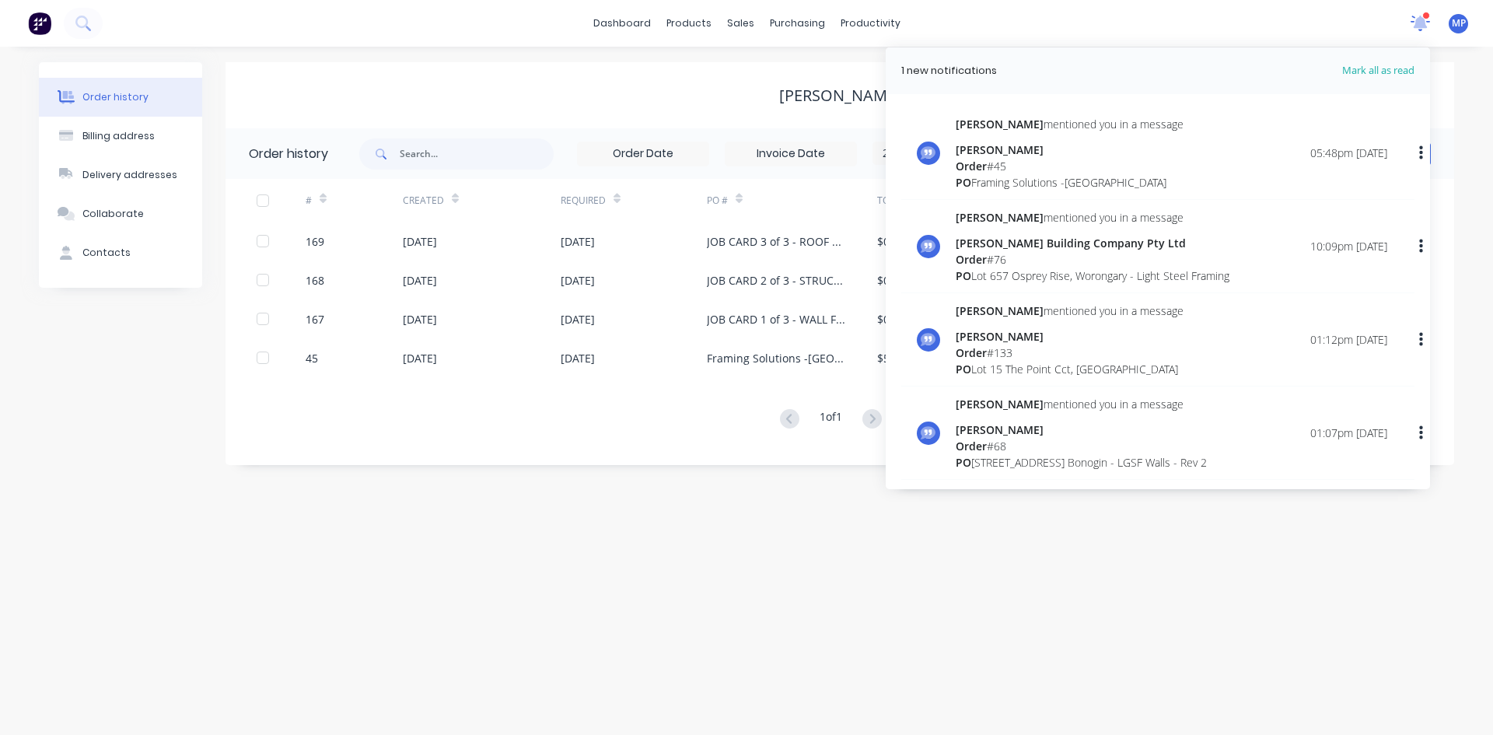
click at [1422, 22] on icon at bounding box center [1420, 22] width 15 height 14
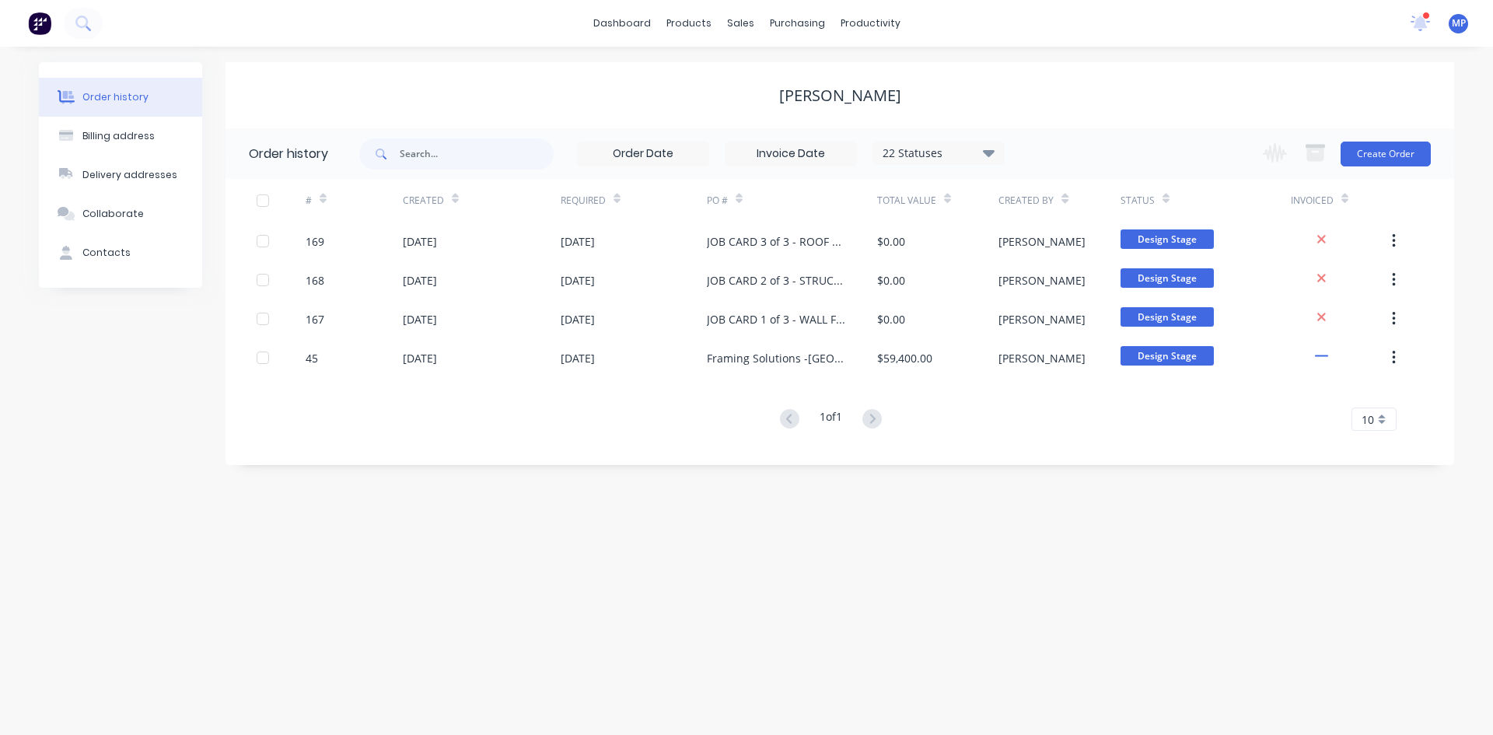
click at [44, 27] on img at bounding box center [39, 23] width 23 height 23
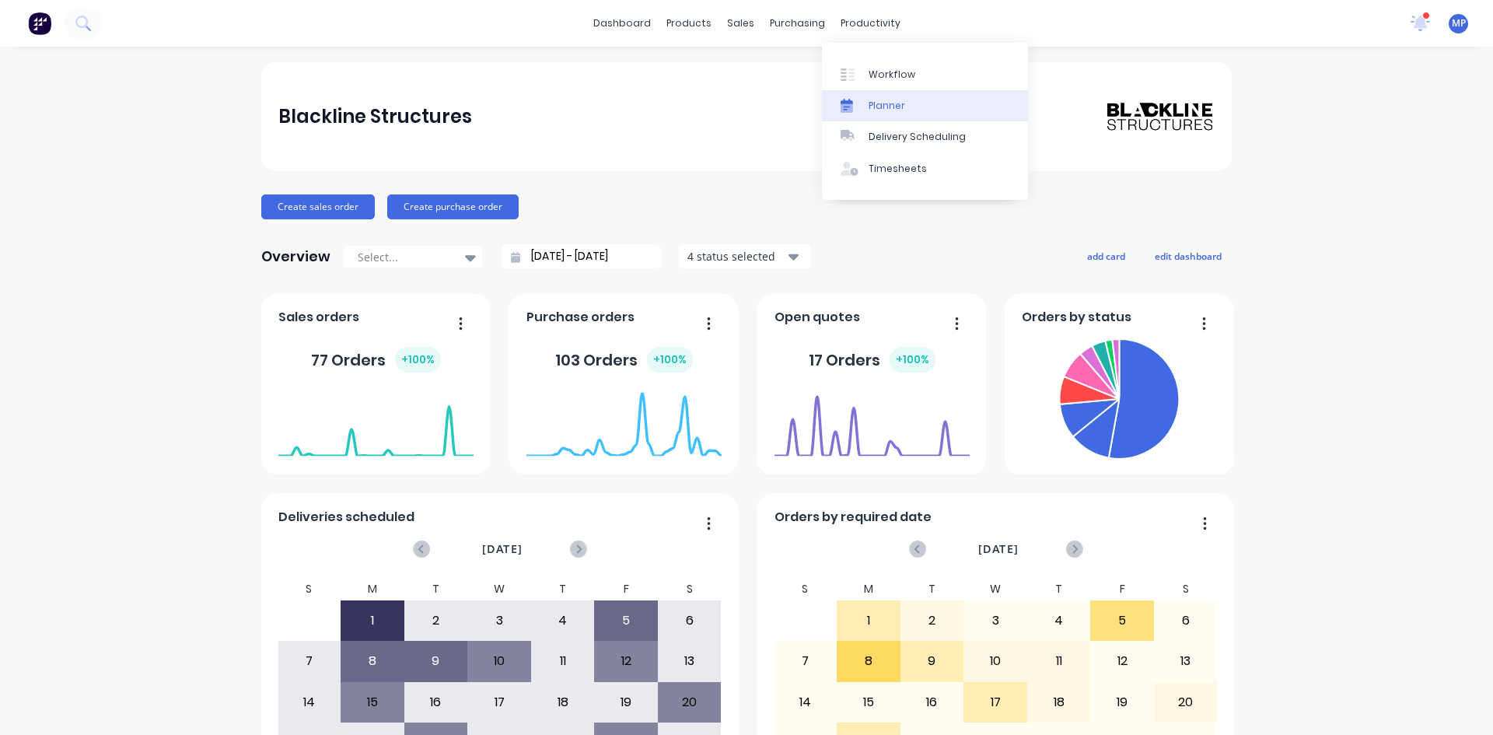
click at [883, 97] on link "Planner" at bounding box center [925, 105] width 206 height 31
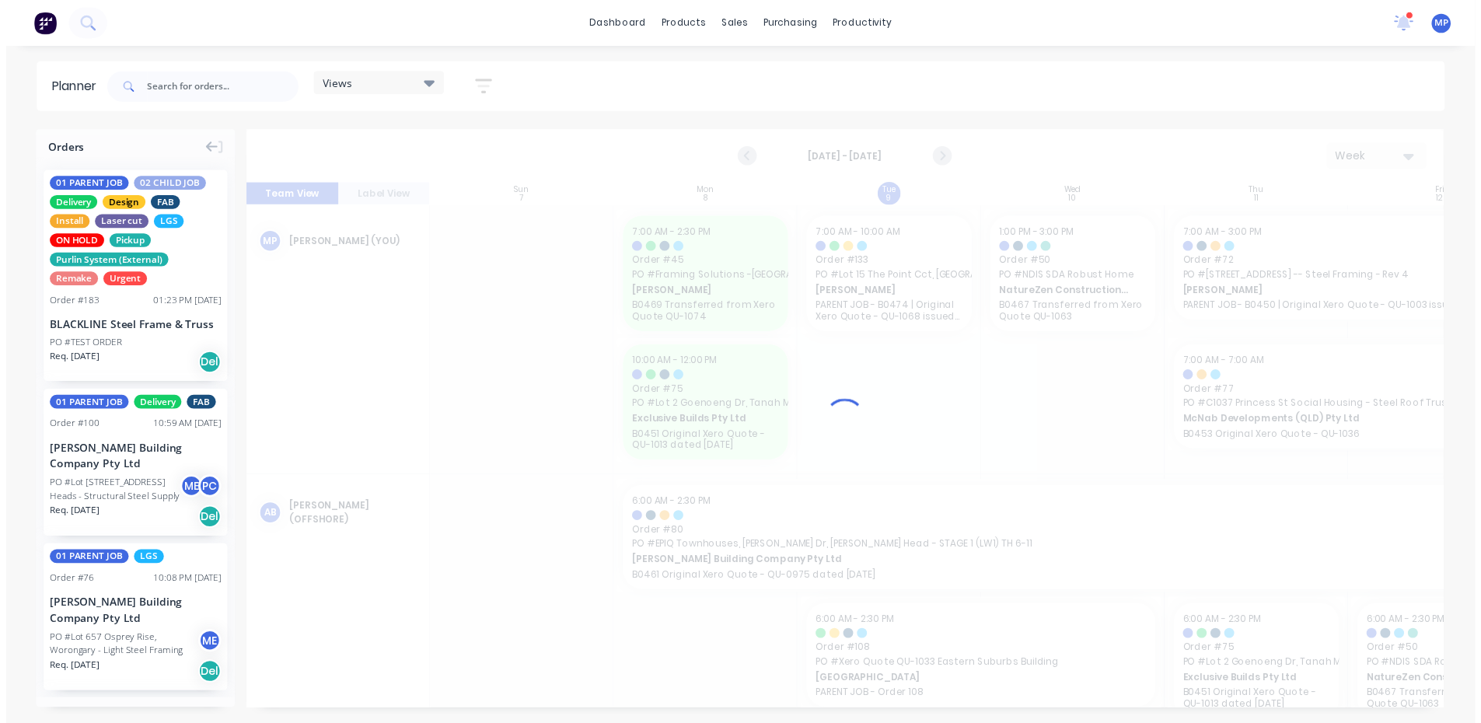
scroll to position [0, 1]
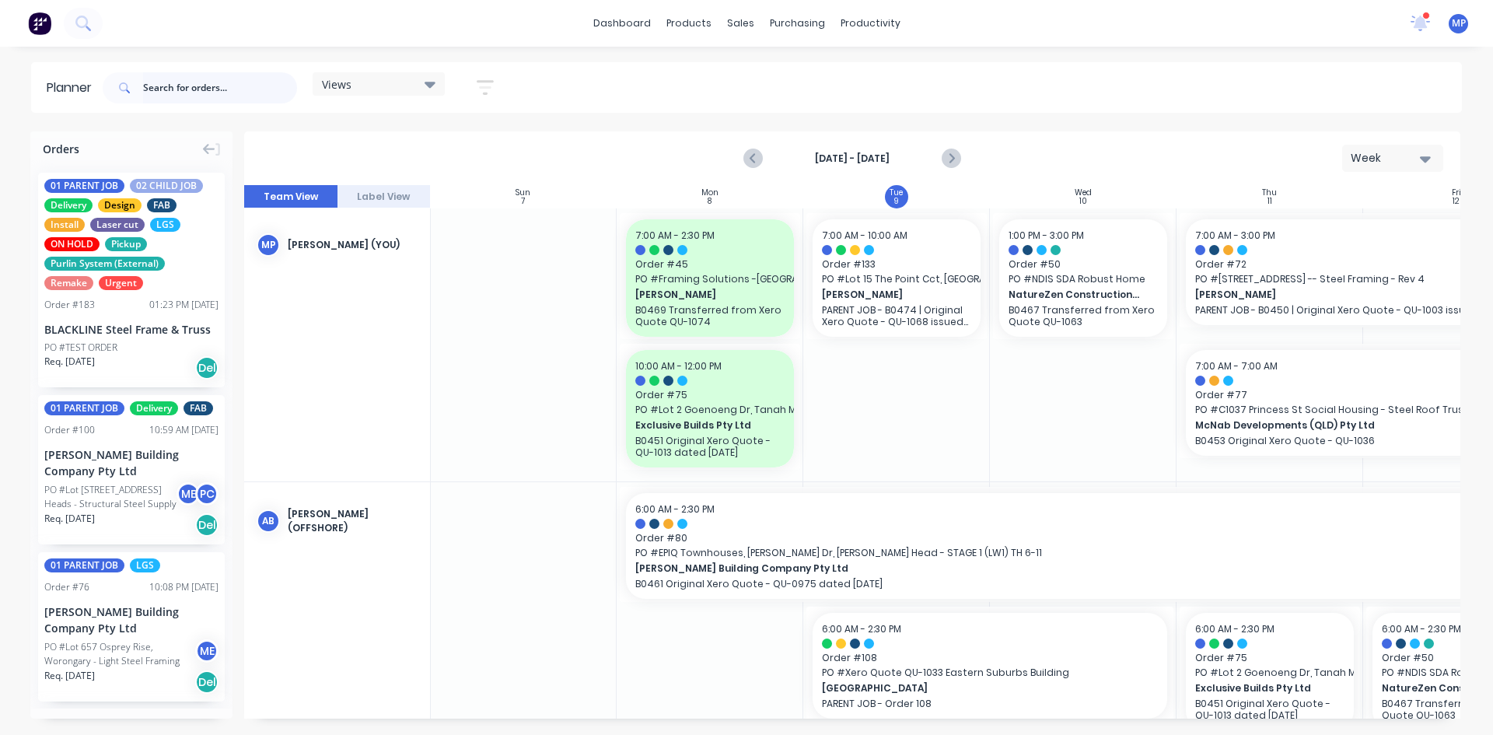
click at [170, 93] on input "text" at bounding box center [220, 87] width 154 height 31
type input "l"
type input "stirling"
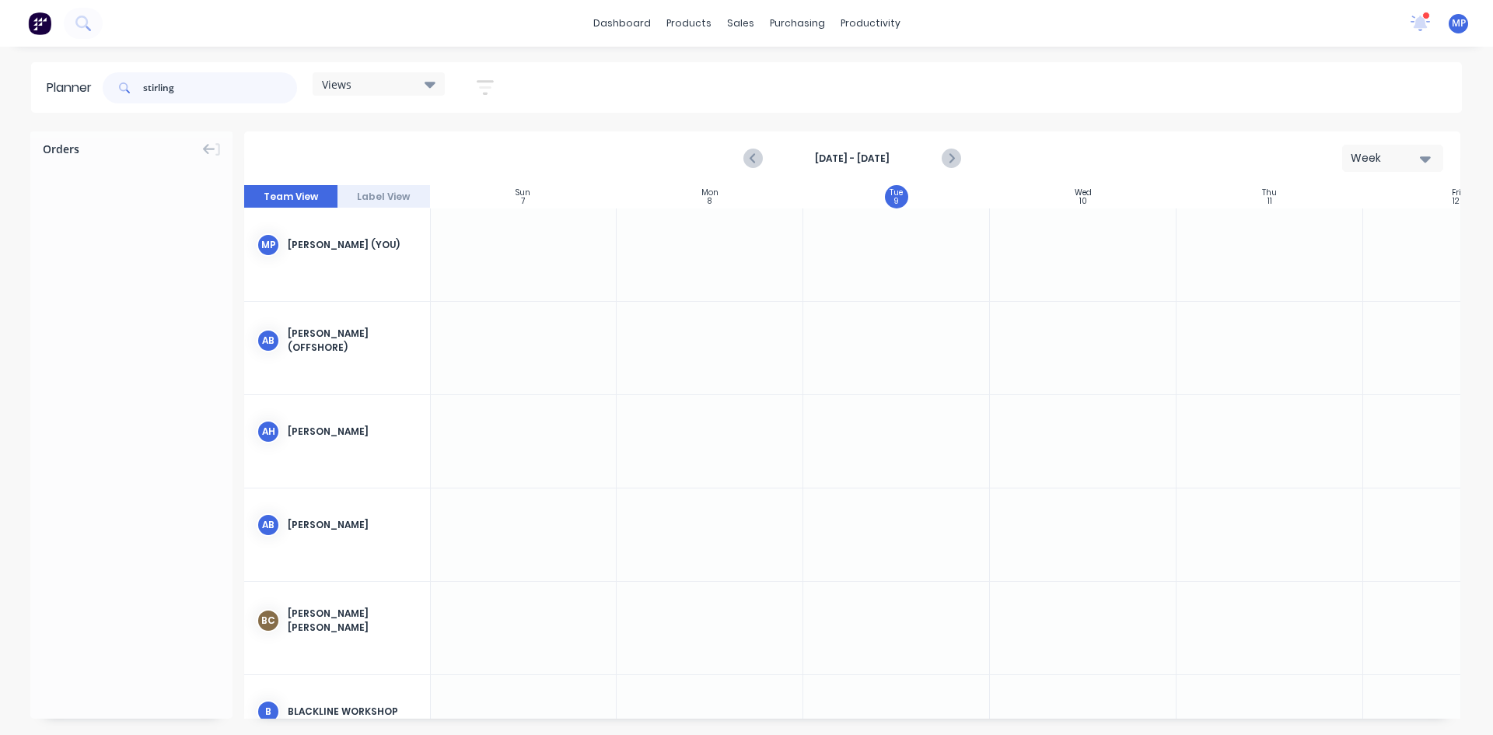
drag, startPoint x: 240, startPoint y: 93, endPoint x: 59, endPoint y: 87, distance: 181.2
click at [63, 89] on header "Planner stirling Views Save new view None (Default) edit DESIGN TEAM (INTERNAL)…" at bounding box center [746, 87] width 1431 height 51
click at [1070, 86] on div "Views Save new view None (Default) edit DESIGN TEAM (INTERNAL) edit ENGINEERING…" at bounding box center [781, 88] width 1362 height 47
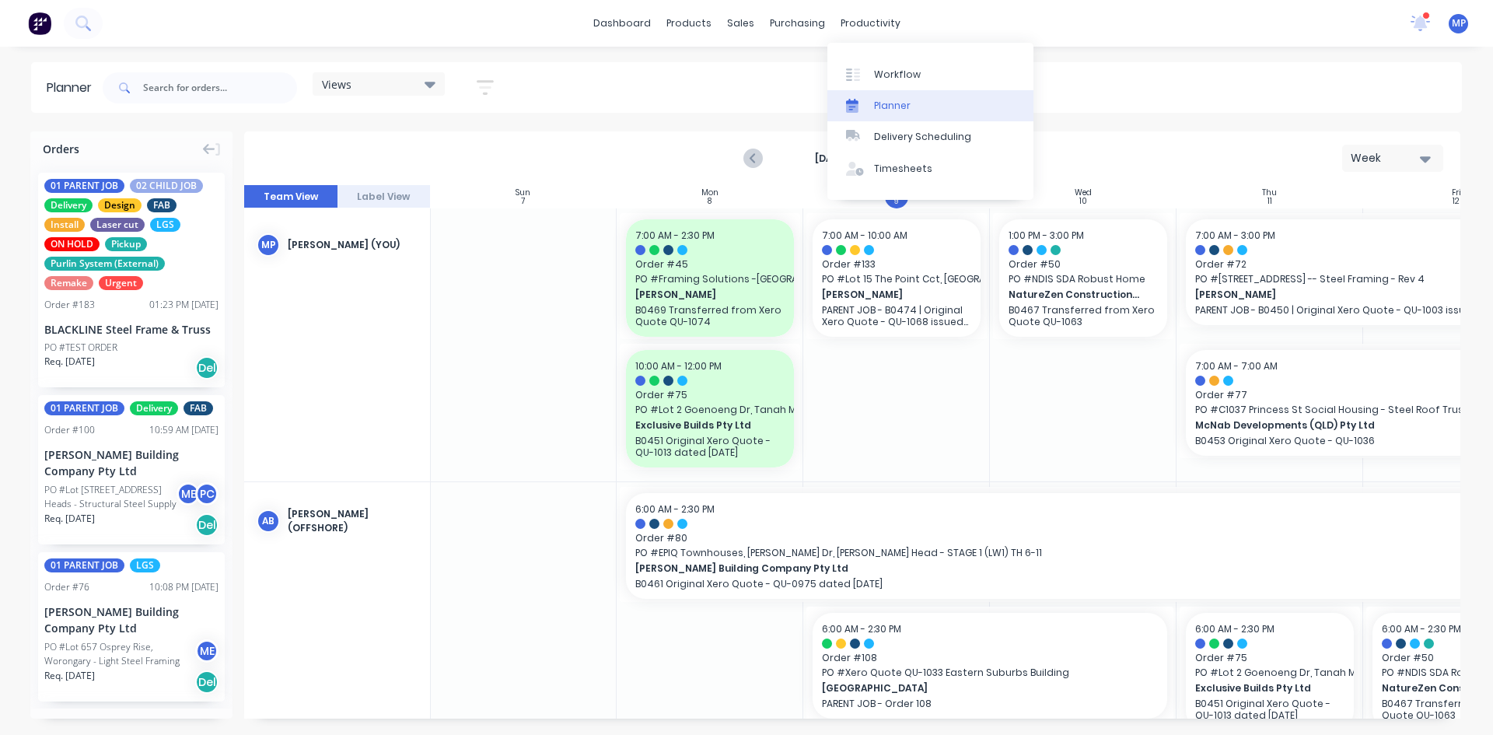
click at [900, 99] on div "Planner" at bounding box center [892, 106] width 37 height 14
click at [898, 106] on div "Planner" at bounding box center [892, 106] width 37 height 14
click at [892, 108] on div "Planner" at bounding box center [892, 106] width 37 height 14
click at [894, 103] on div "Planner" at bounding box center [892, 106] width 37 height 14
click at [901, 74] on div "Workflow" at bounding box center [897, 75] width 47 height 14
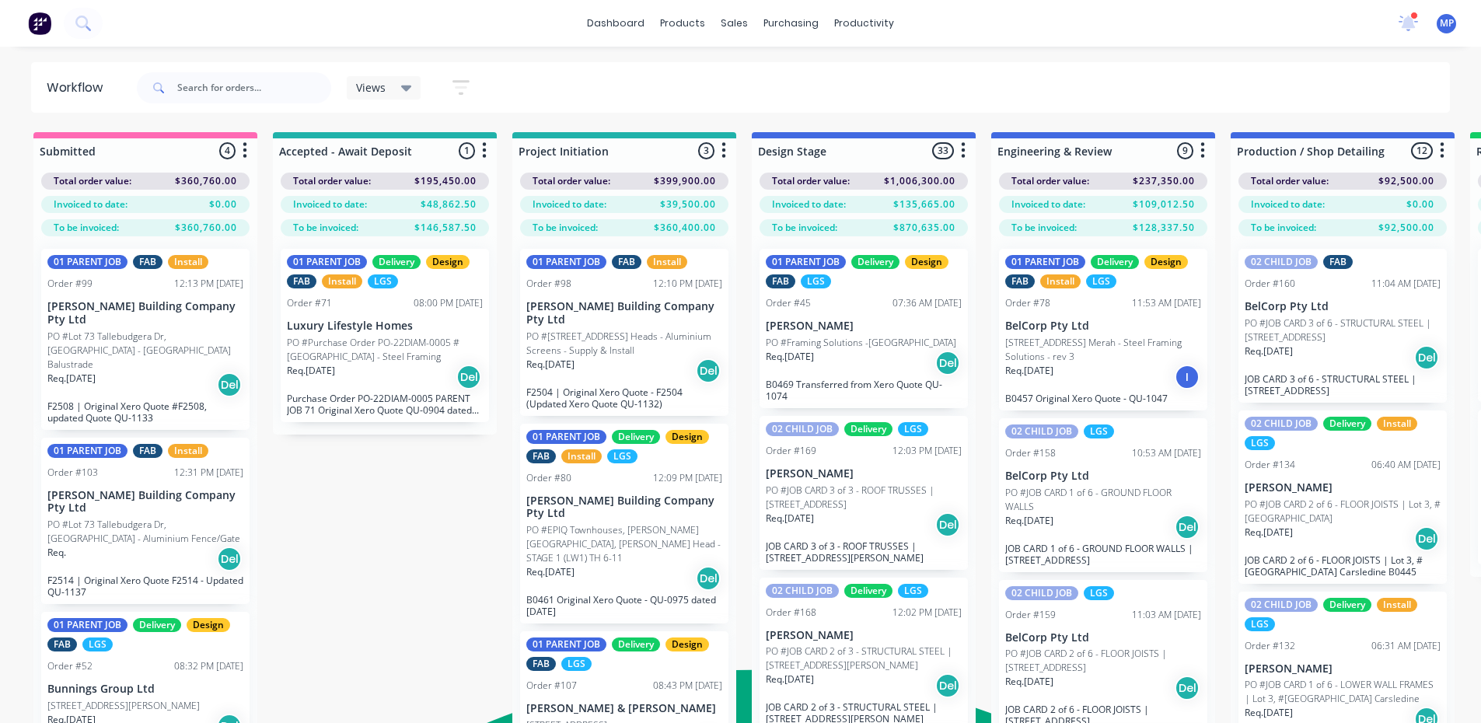
click at [404, 89] on icon at bounding box center [406, 89] width 11 height 6
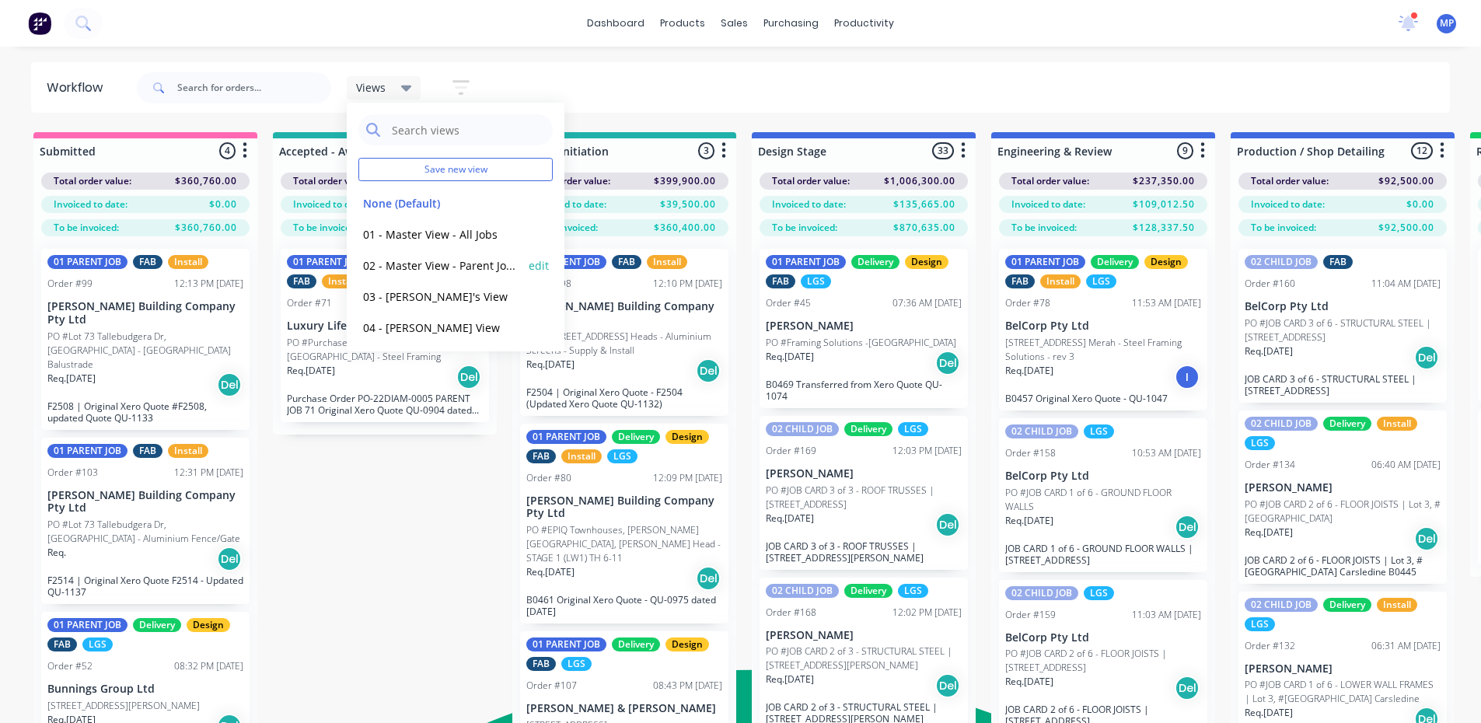
click at [418, 267] on button "02 - Master View - Parent Jobs Only" at bounding box center [441, 266] width 166 height 18
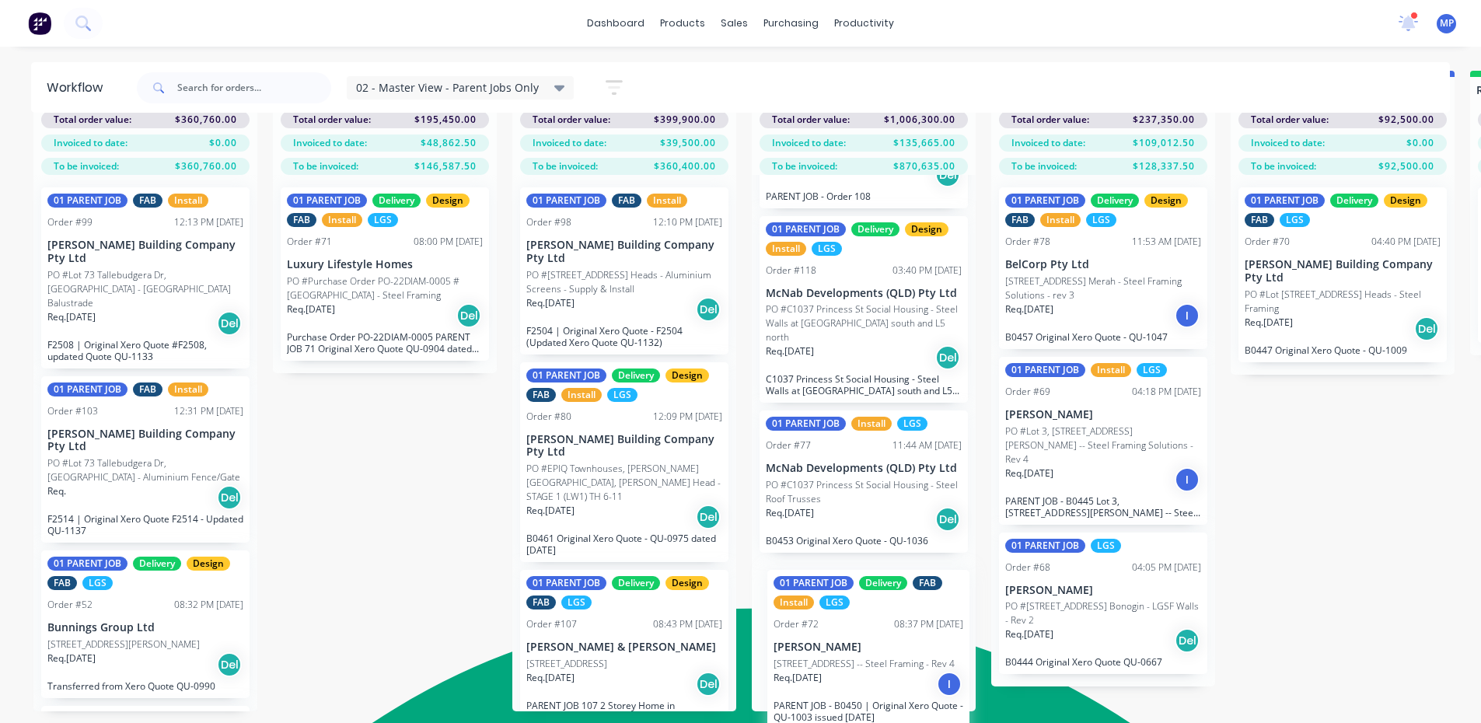
scroll to position [1000, 0]
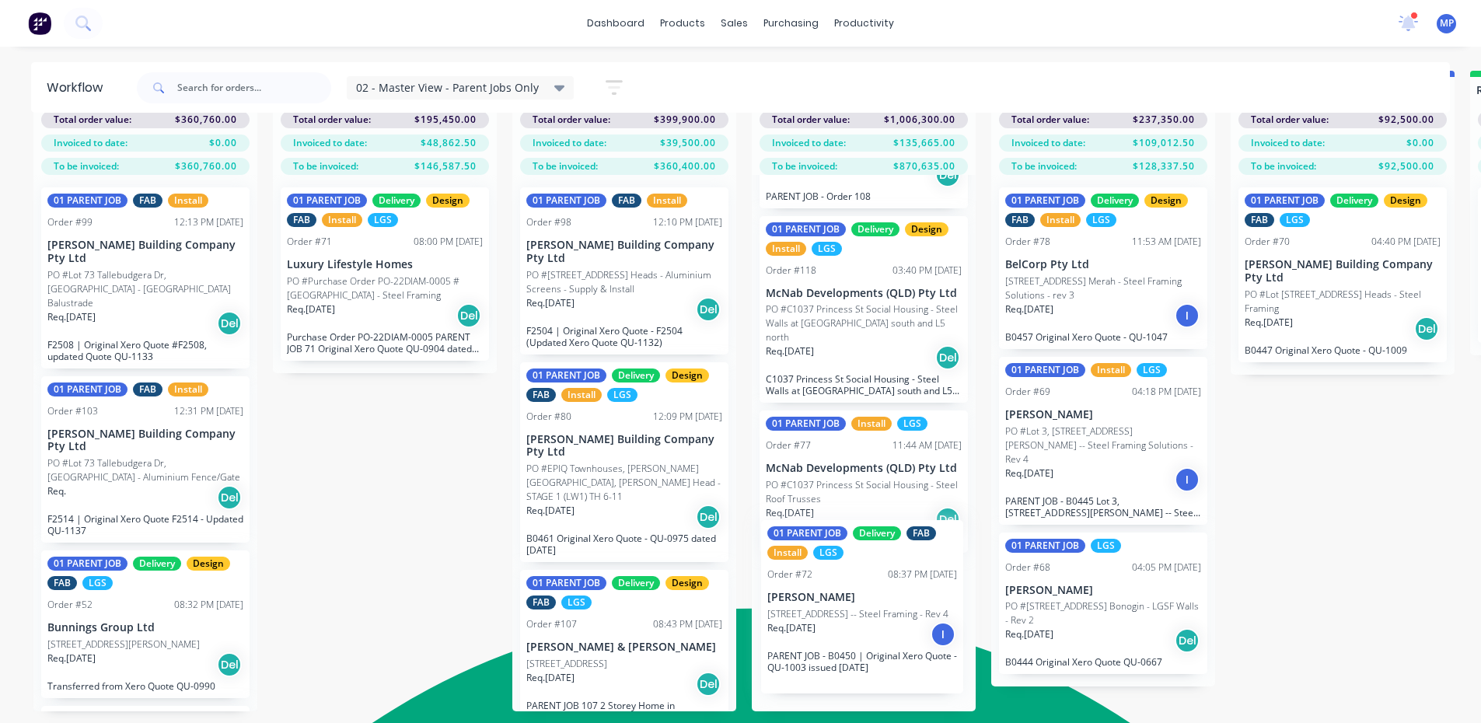
drag, startPoint x: 827, startPoint y: 372, endPoint x: 829, endPoint y: 620, distance: 248.0
click at [829, 620] on div "01 PARENT JOB Delivery Design FAB LGS Order #45 07:36 AM [DATE] [PERSON_NAME] P…" at bounding box center [864, 443] width 224 height 536
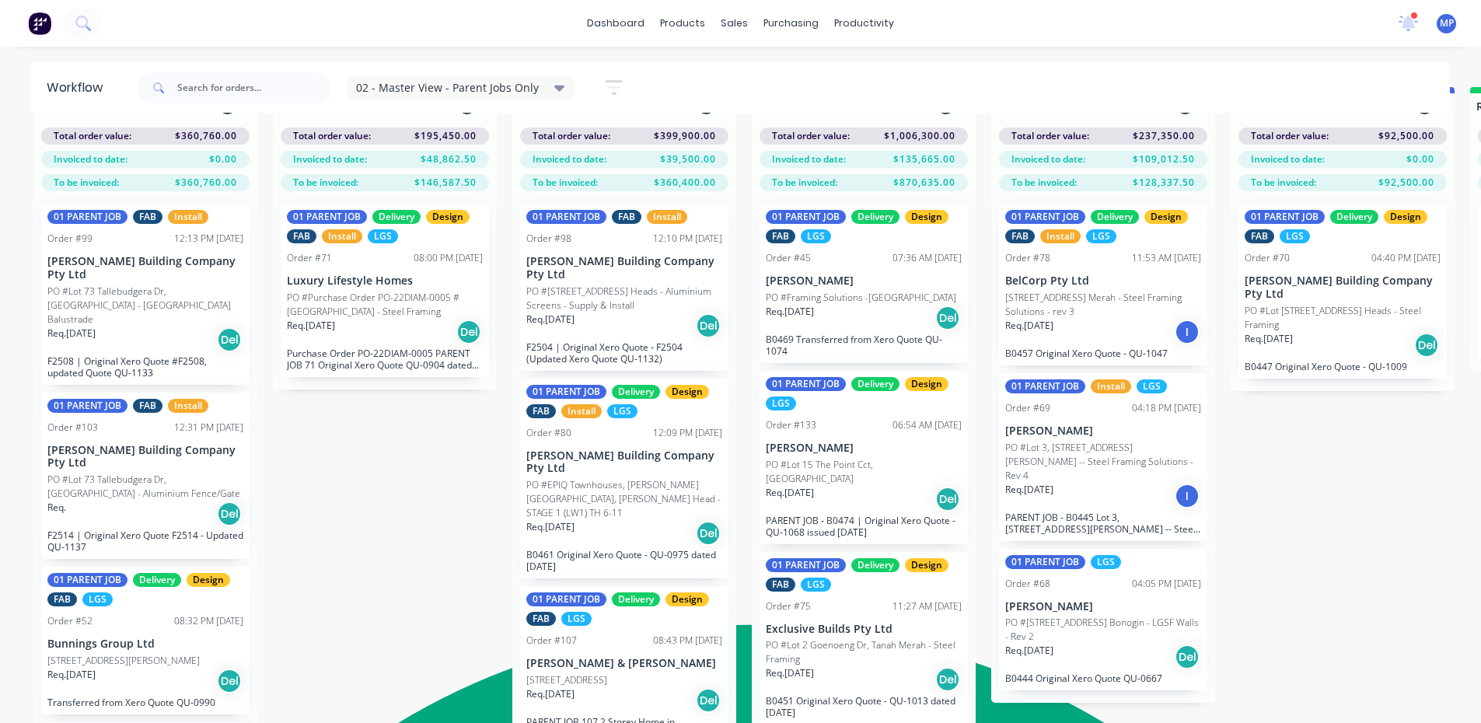
scroll to position [0, 0]
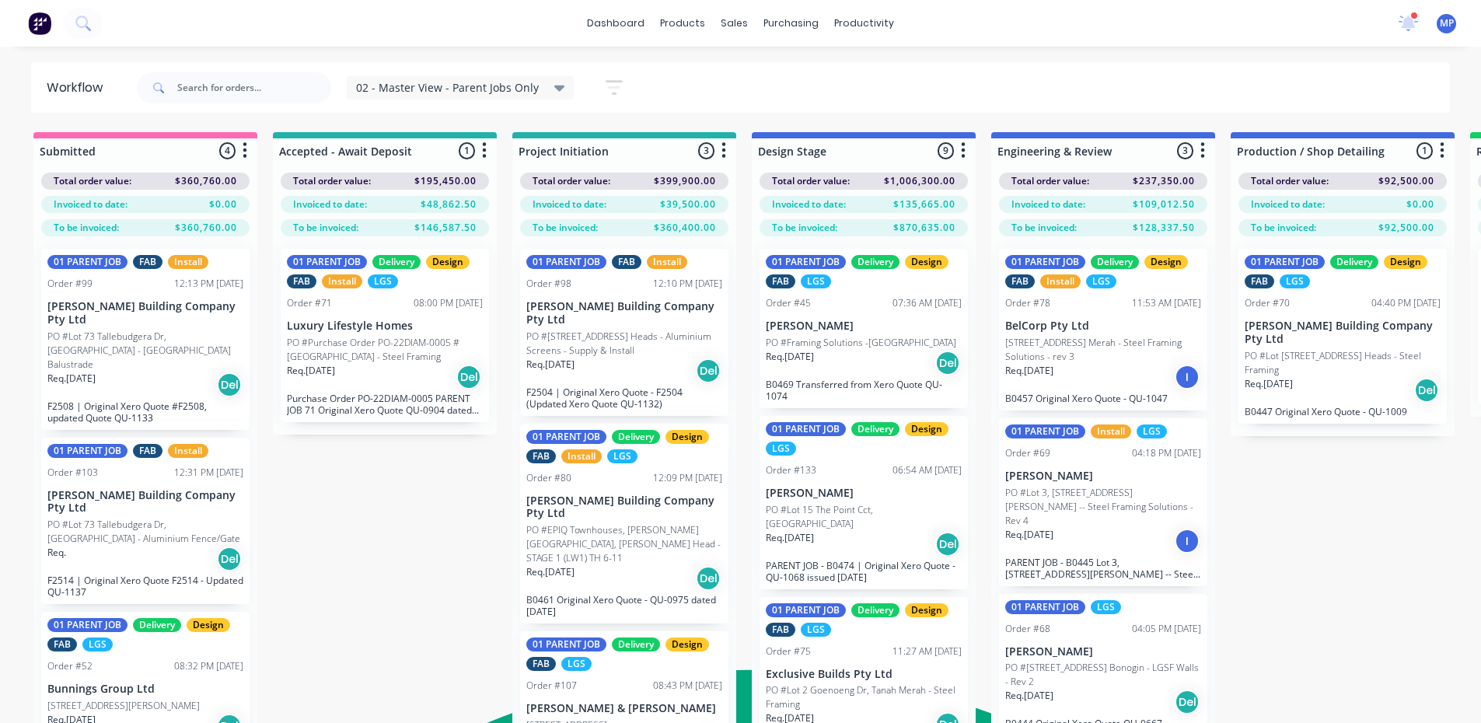
click at [982, 26] on div "dashboard products sales purchasing productivity dashboard products Product Cat…" at bounding box center [740, 23] width 1481 height 47
drag, startPoint x: 317, startPoint y: 29, endPoint x: 332, endPoint y: 5, distance: 27.6
click at [317, 29] on div "dashboard products sales purchasing productivity dashboard products Product Cat…" at bounding box center [740, 23] width 1481 height 47
click at [349, 32] on div "dashboard products sales purchasing productivity dashboard products Product Cat…" at bounding box center [740, 23] width 1481 height 47
click at [349, 16] on div "dashboard products sales purchasing productivity dashboard products Product Cat…" at bounding box center [740, 23] width 1481 height 47
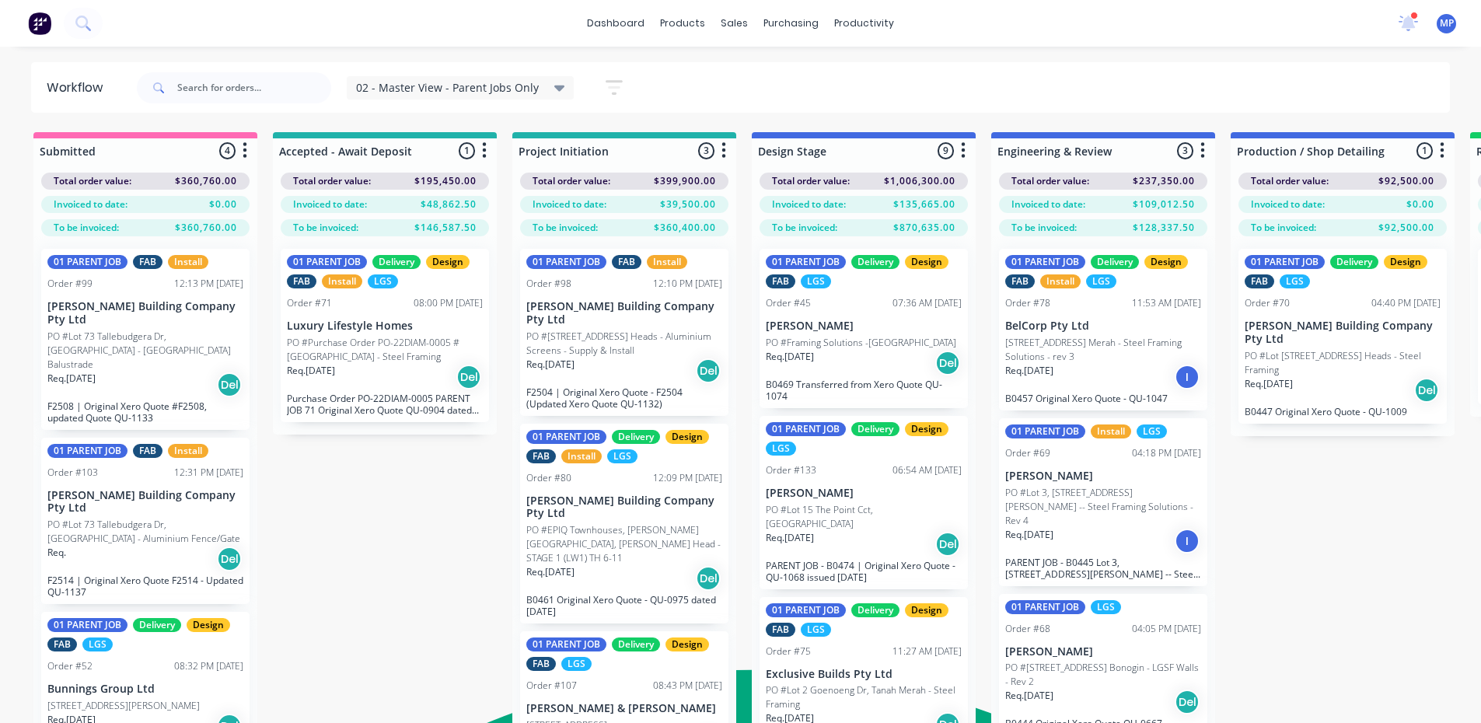
drag, startPoint x: 403, startPoint y: 26, endPoint x: 441, endPoint y: 66, distance: 55.0
click at [403, 27] on div "dashboard products sales purchasing productivity dashboard products Product Cat…" at bounding box center [740, 23] width 1481 height 47
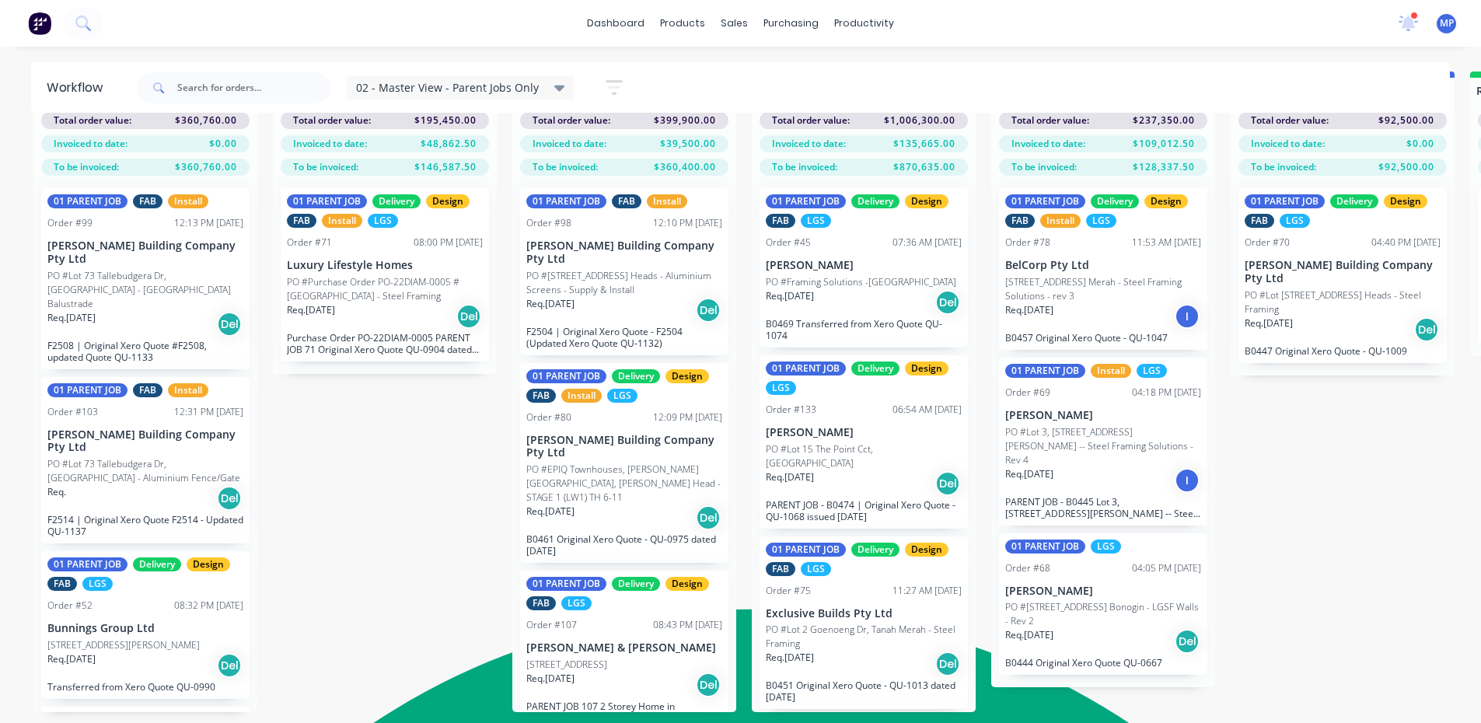
scroll to position [61, 0]
